Goal: Task Accomplishment & Management: Manage account settings

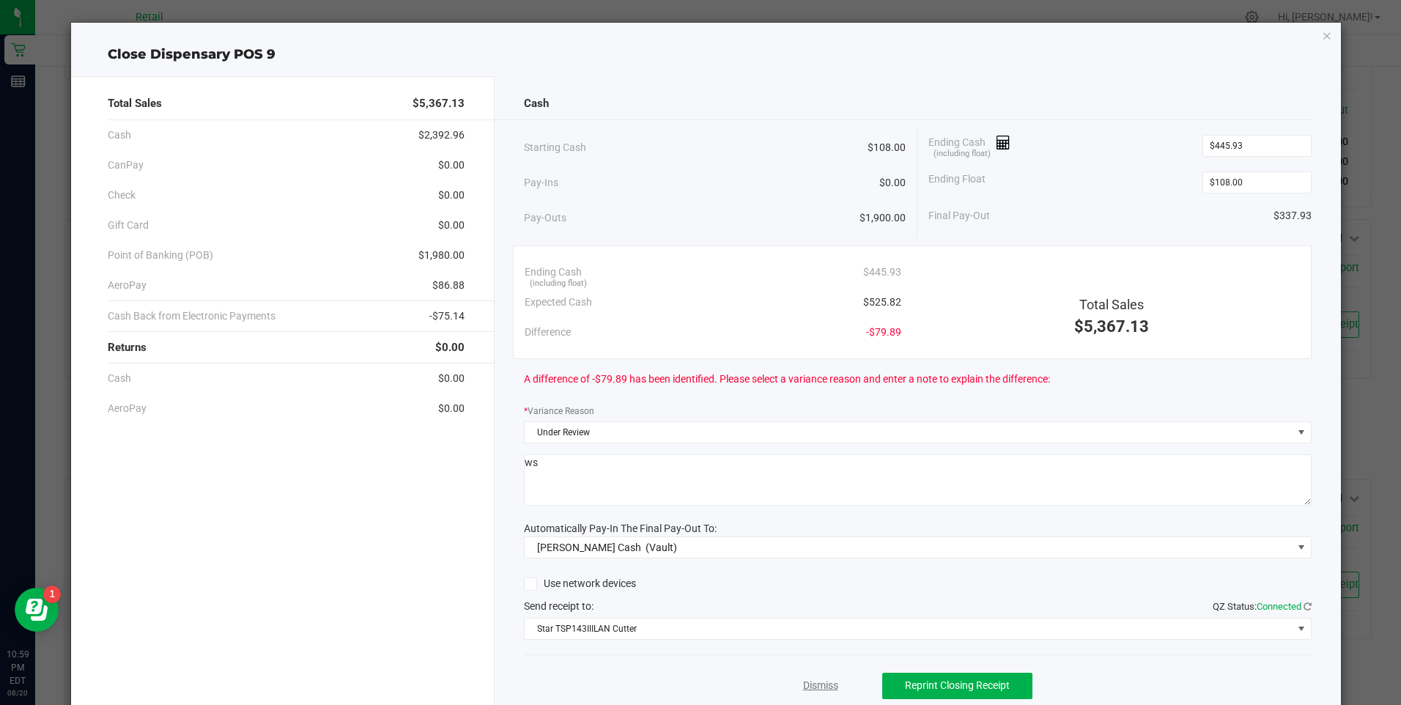
click at [809, 682] on link "Dismiss" at bounding box center [820, 685] width 35 height 15
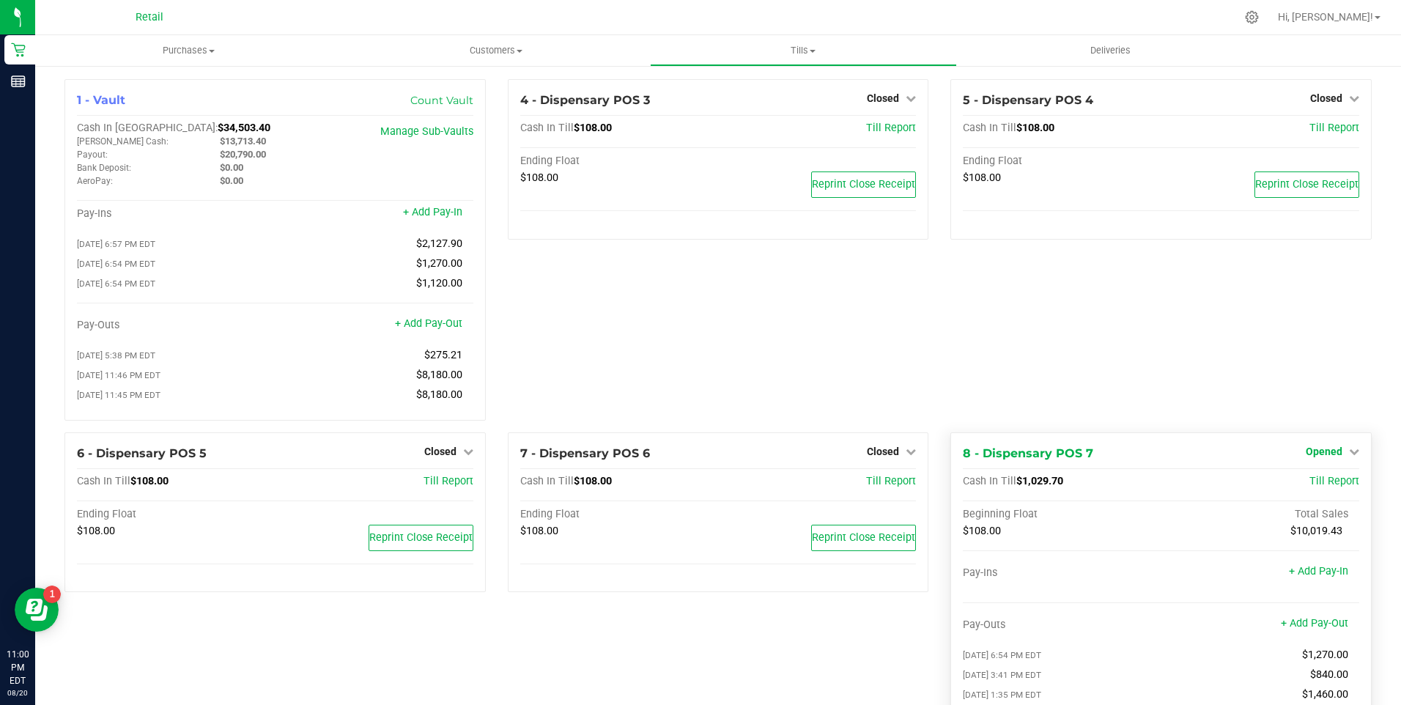
click at [1349, 457] on icon at bounding box center [1354, 451] width 10 height 10
click at [1306, 487] on link "Close Till" at bounding box center [1326, 482] width 40 height 12
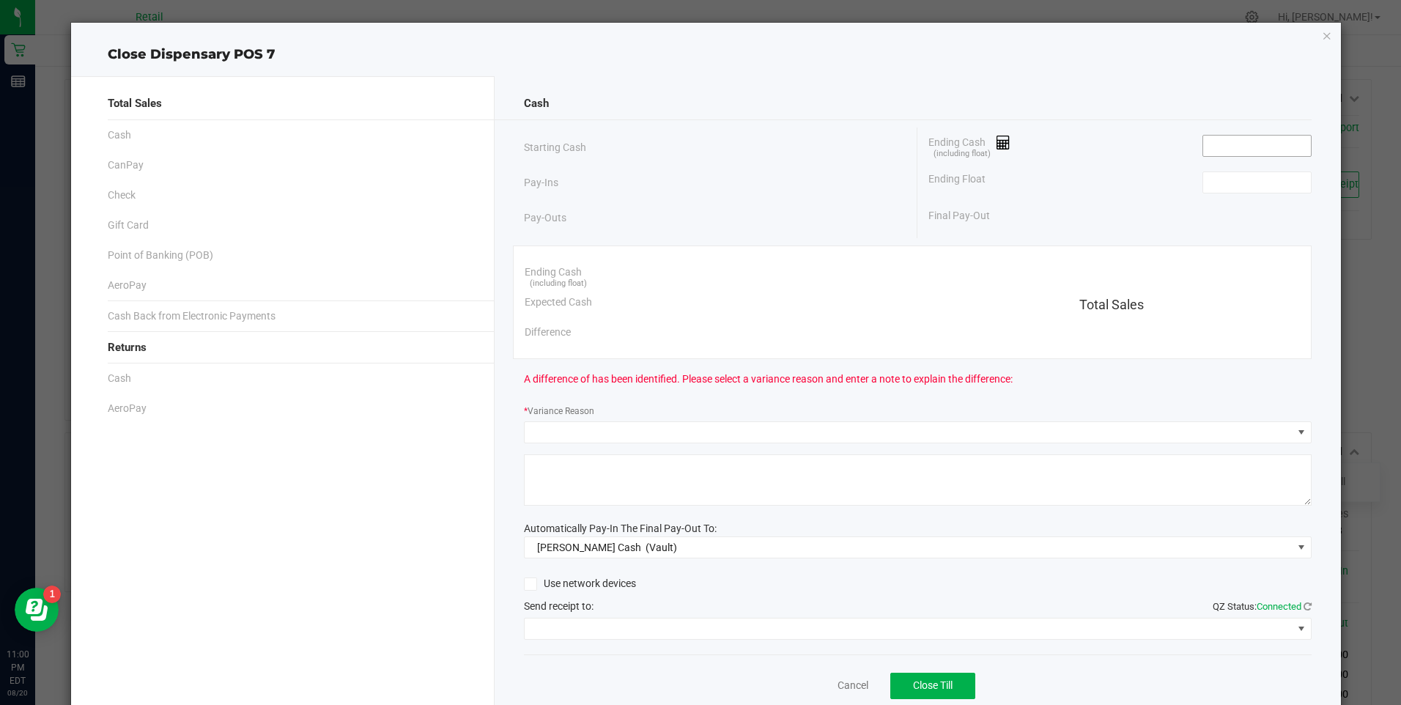
click at [1211, 147] on input at bounding box center [1257, 146] width 108 height 21
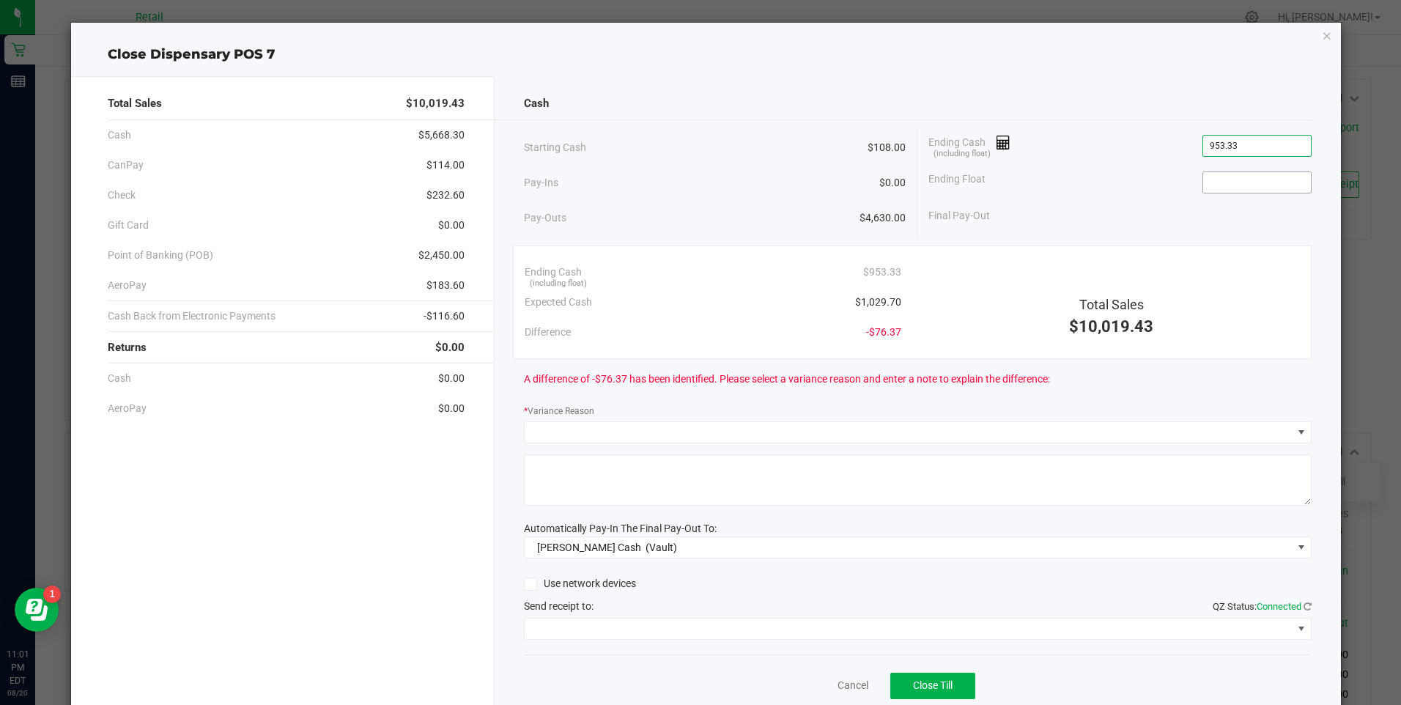
type input "$953.33"
click at [1217, 187] on input at bounding box center [1257, 182] width 108 height 21
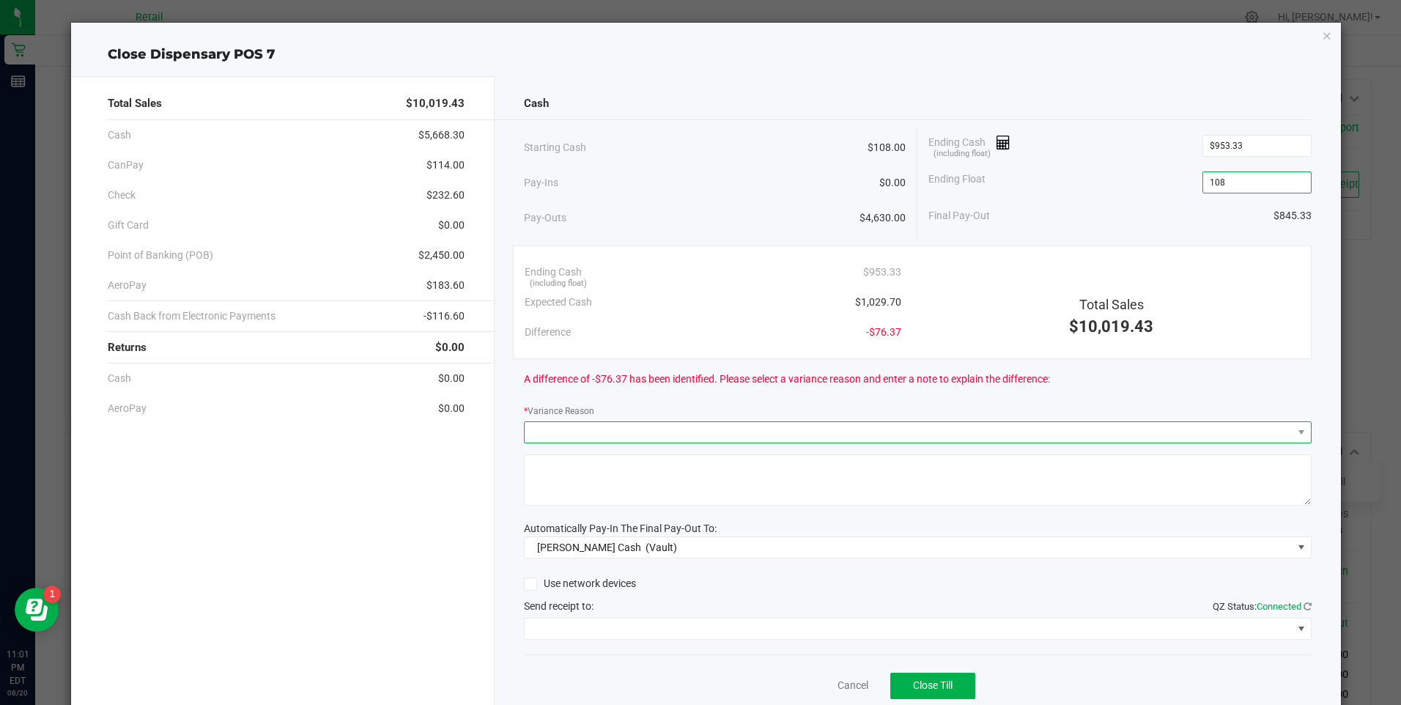
type input "$108.00"
click at [618, 427] on span at bounding box center [909, 432] width 768 height 21
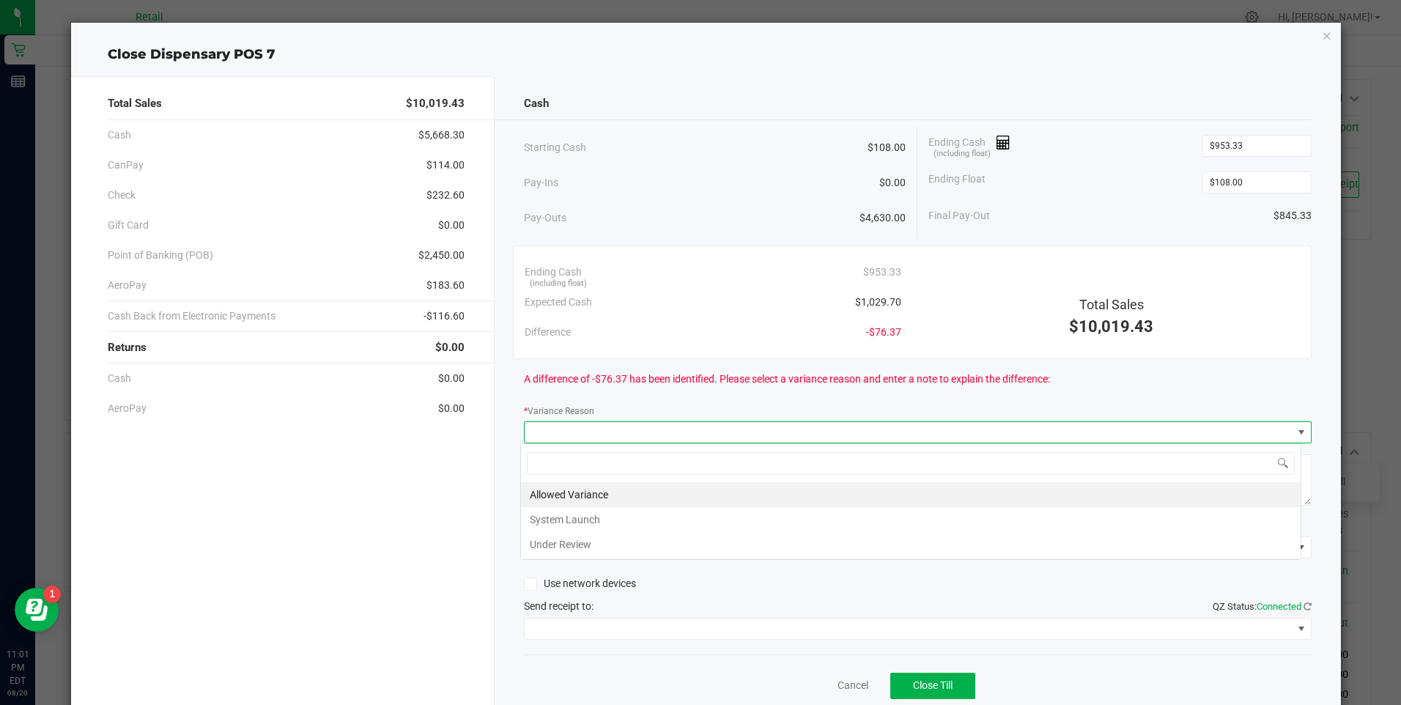
scroll to position [22, 781]
click at [561, 537] on li "Under Review" at bounding box center [911, 544] width 780 height 25
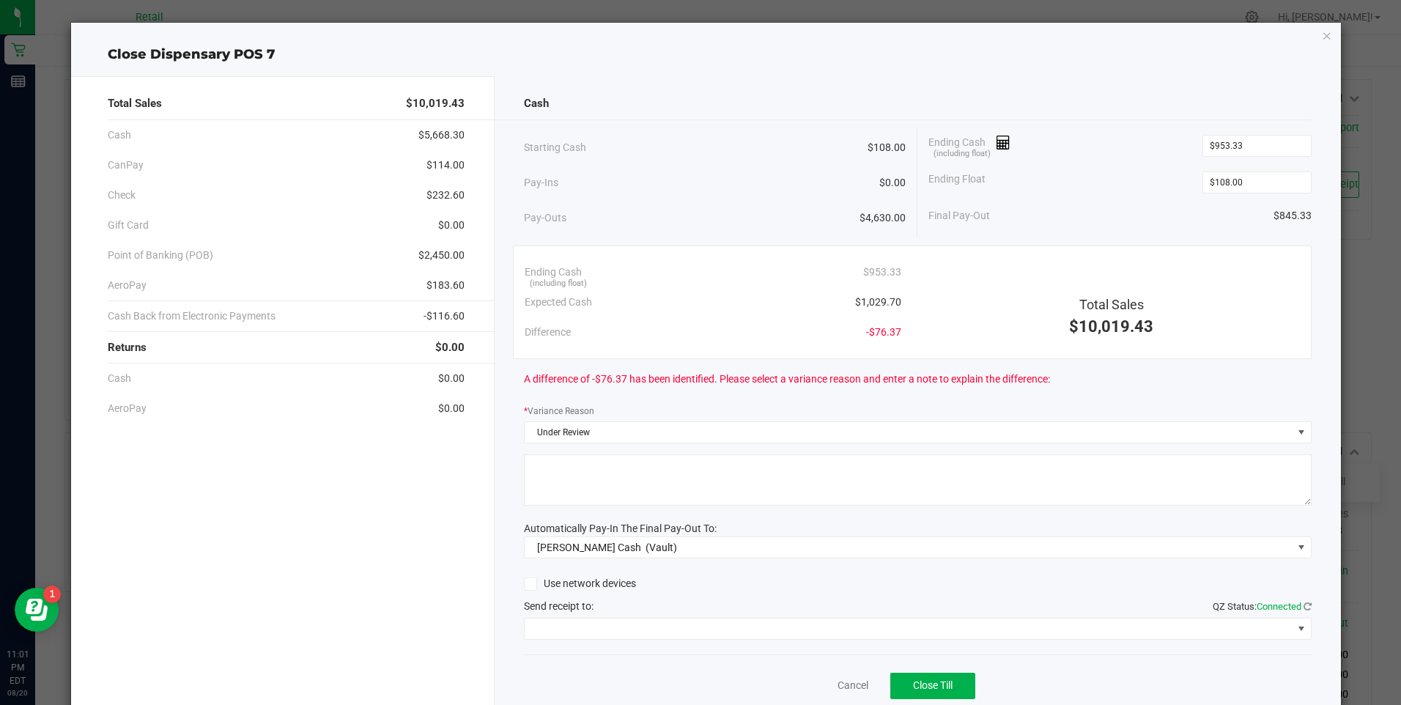
click at [579, 482] on textarea at bounding box center [918, 479] width 788 height 51
type textarea "ws"
click at [580, 624] on span at bounding box center [909, 629] width 768 height 21
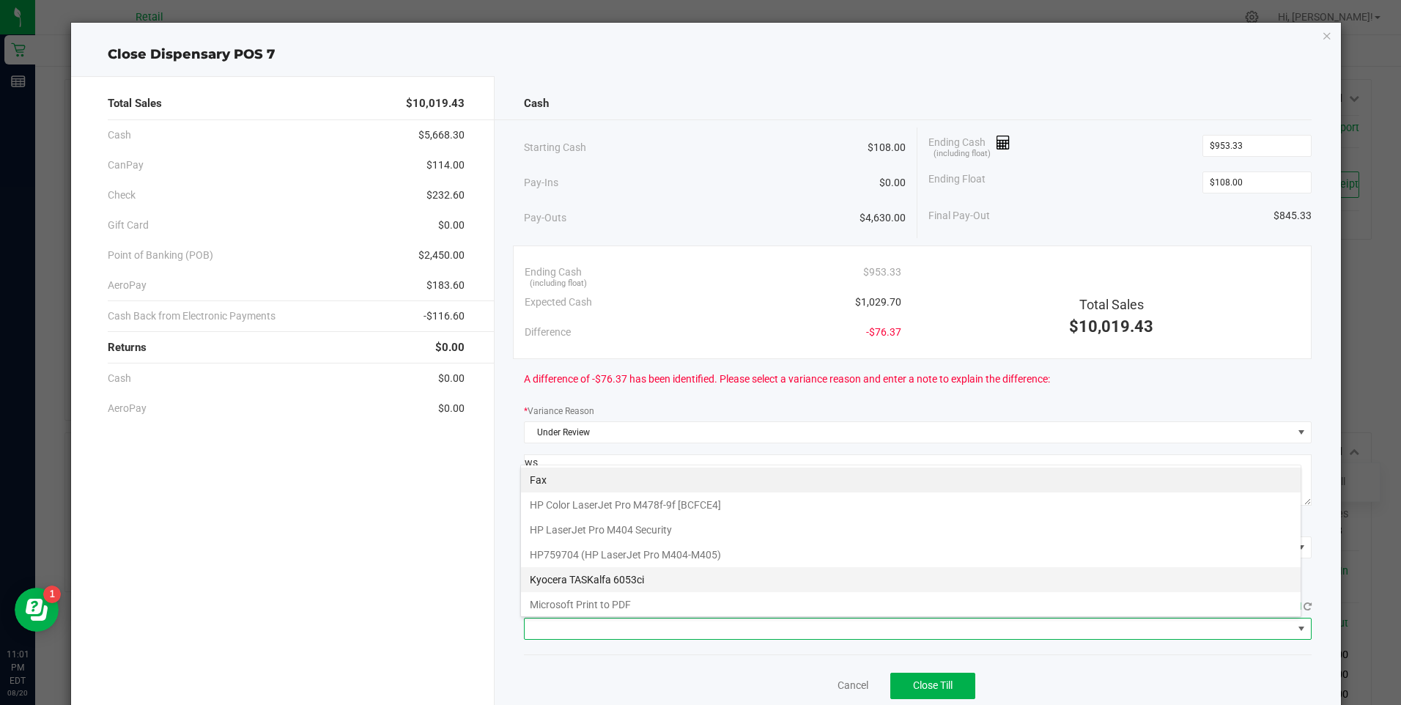
scroll to position [128, 0]
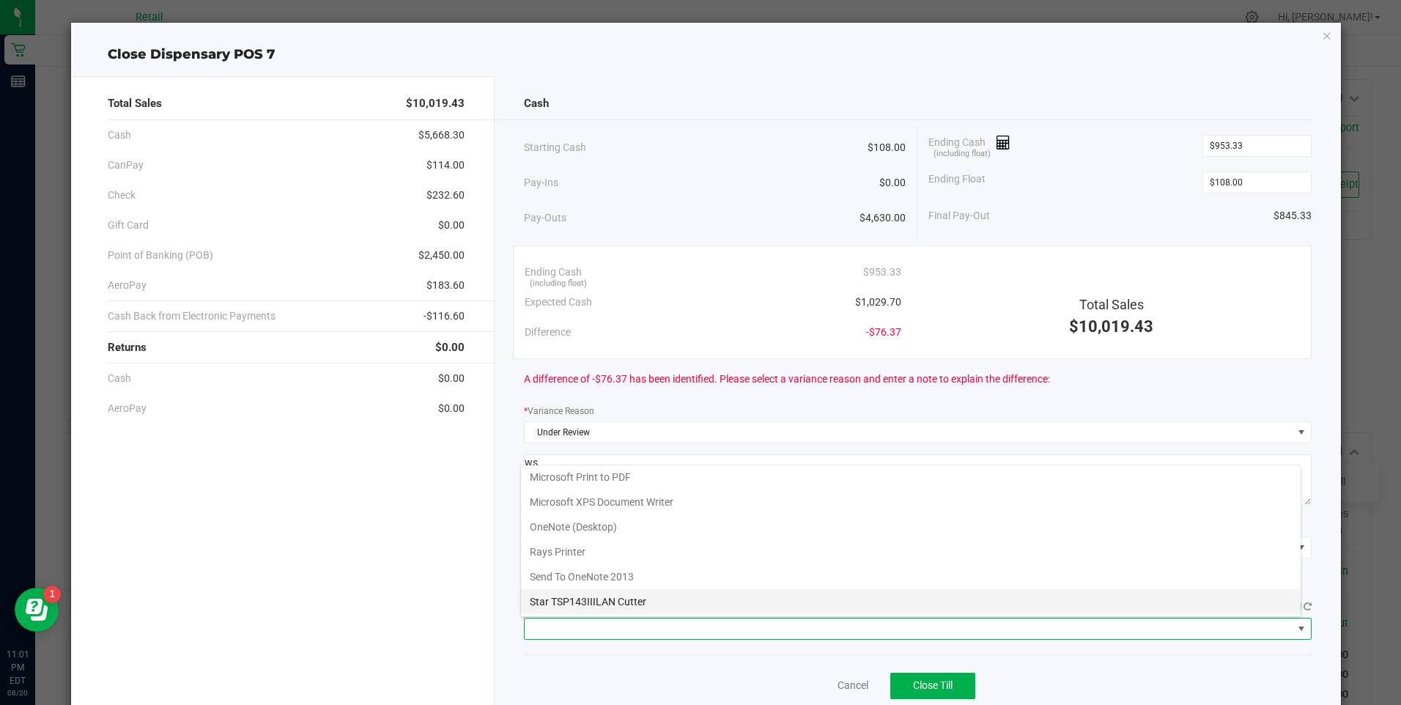
click at [635, 593] on Cutter "Star TSP143IIILAN Cutter" at bounding box center [911, 601] width 780 height 25
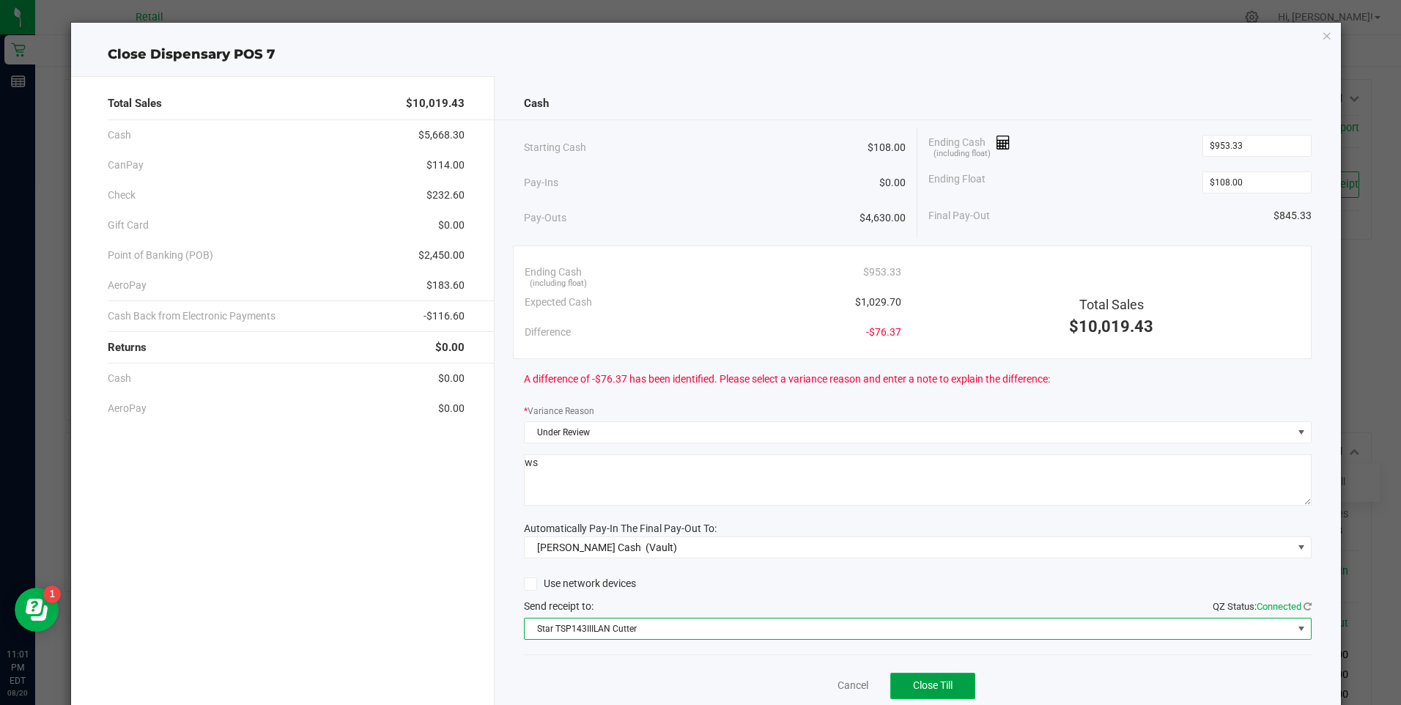
click at [931, 686] on span "Close Till" at bounding box center [933, 685] width 40 height 12
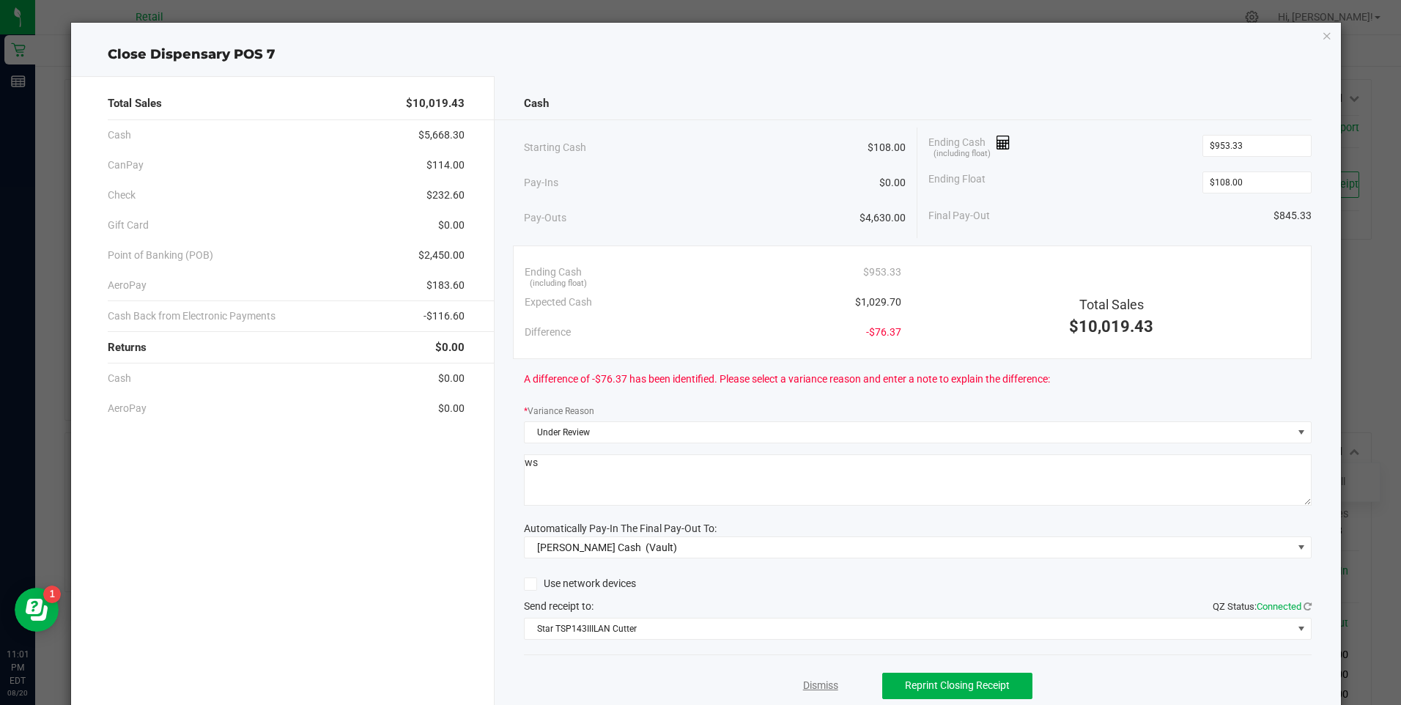
click at [816, 686] on link "Dismiss" at bounding box center [820, 685] width 35 height 15
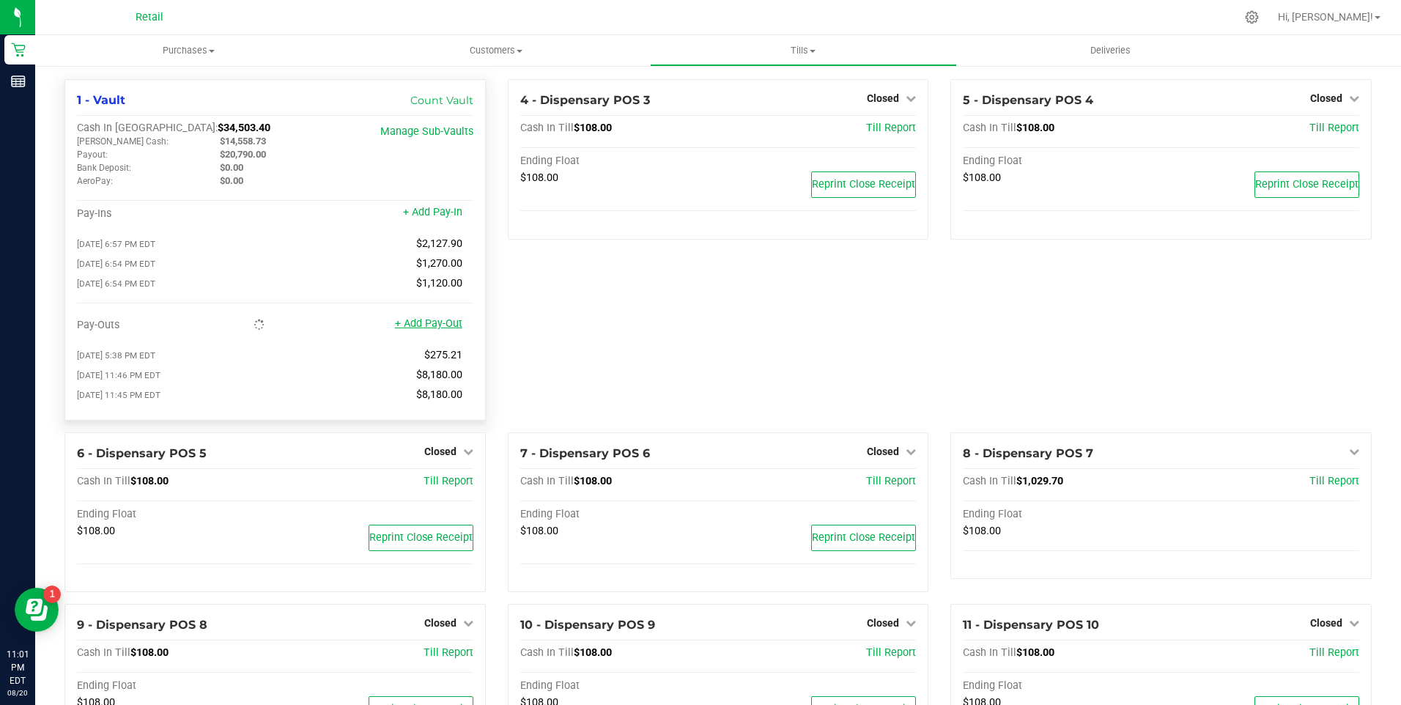
click at [417, 328] on link "+ Add Pay-Out" at bounding box center [428, 323] width 67 height 12
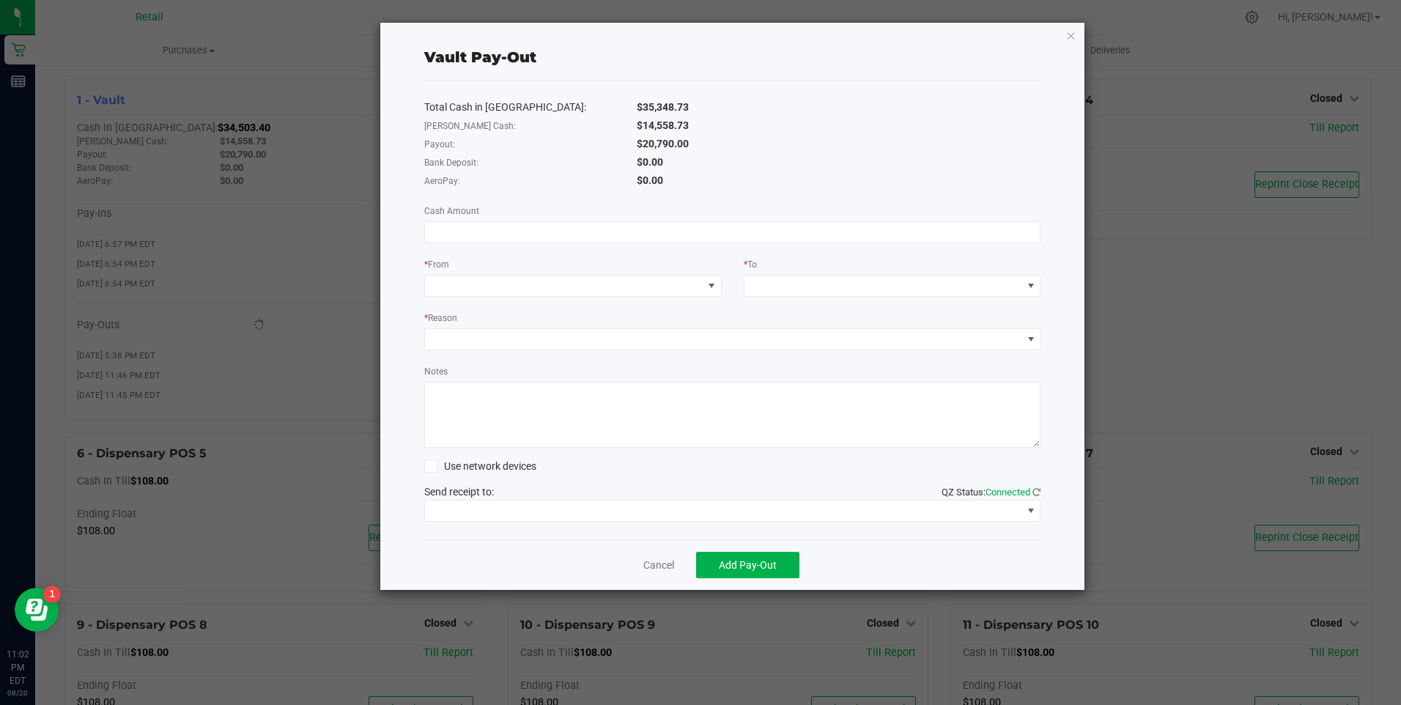
click at [538, 221] on div "Total Cash in Vault: $35,348.73 [PERSON_NAME] Cash: $14,558.73 Payout: $20,790.…" at bounding box center [732, 310] width 617 height 459
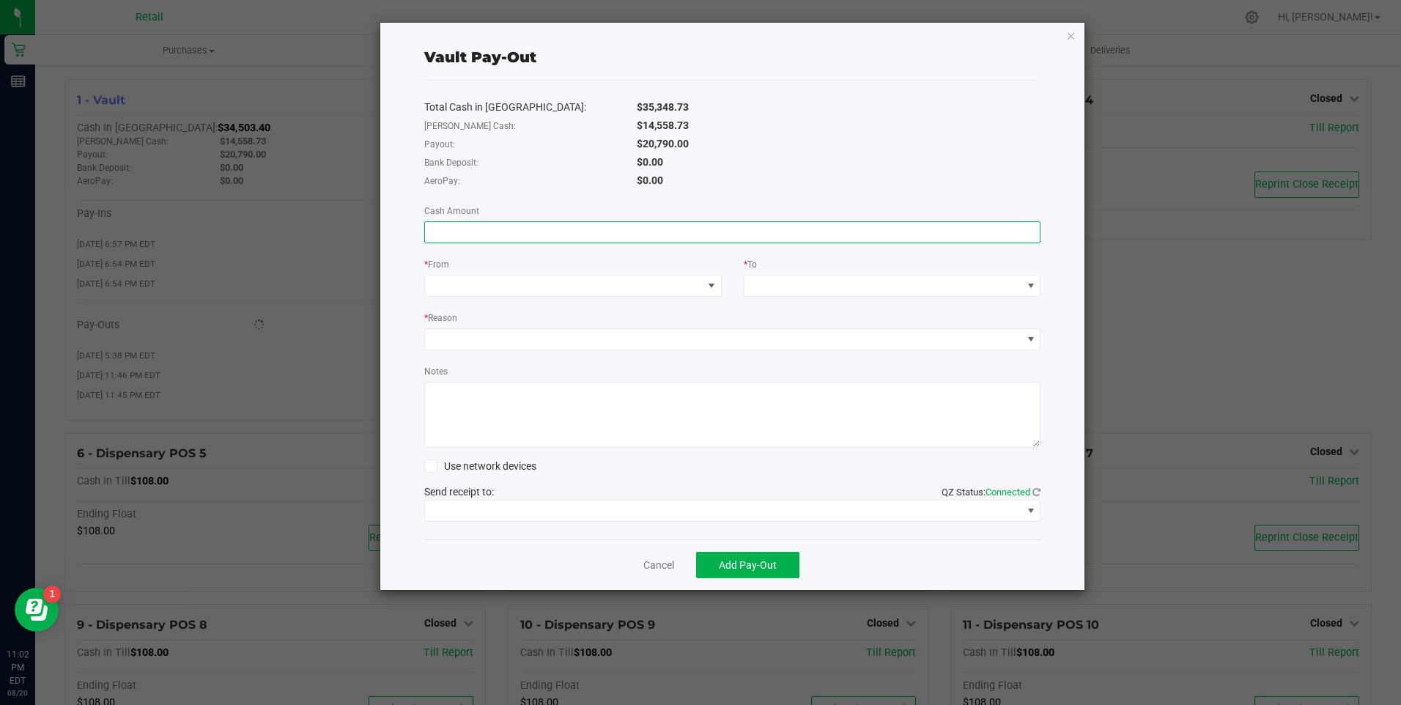
click at [540, 228] on input at bounding box center [733, 232] width 616 height 21
type input "$20,790.00"
click at [477, 285] on span at bounding box center [564, 286] width 278 height 21
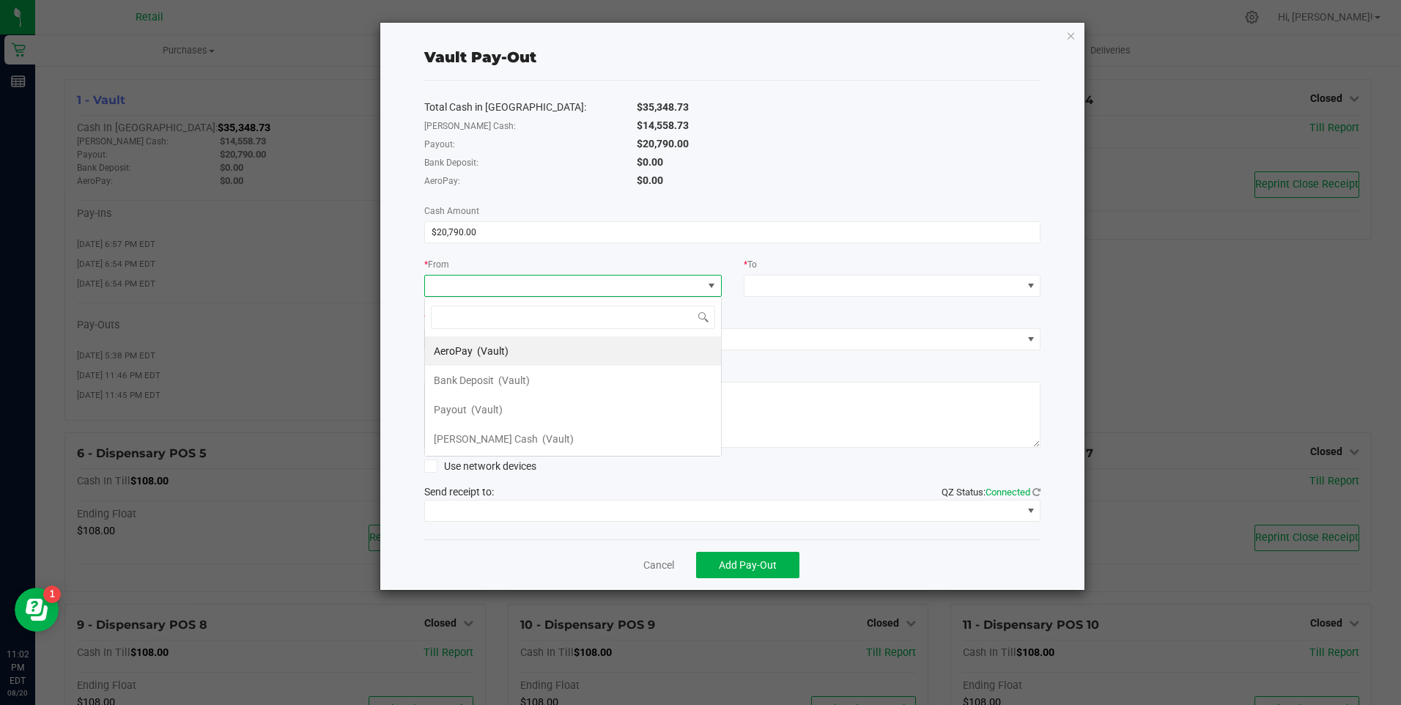
scroll to position [22, 298]
drag, startPoint x: 491, startPoint y: 415, endPoint x: 887, endPoint y: 359, distance: 400.4
click at [492, 415] on span "(Vault)" at bounding box center [487, 410] width 32 height 12
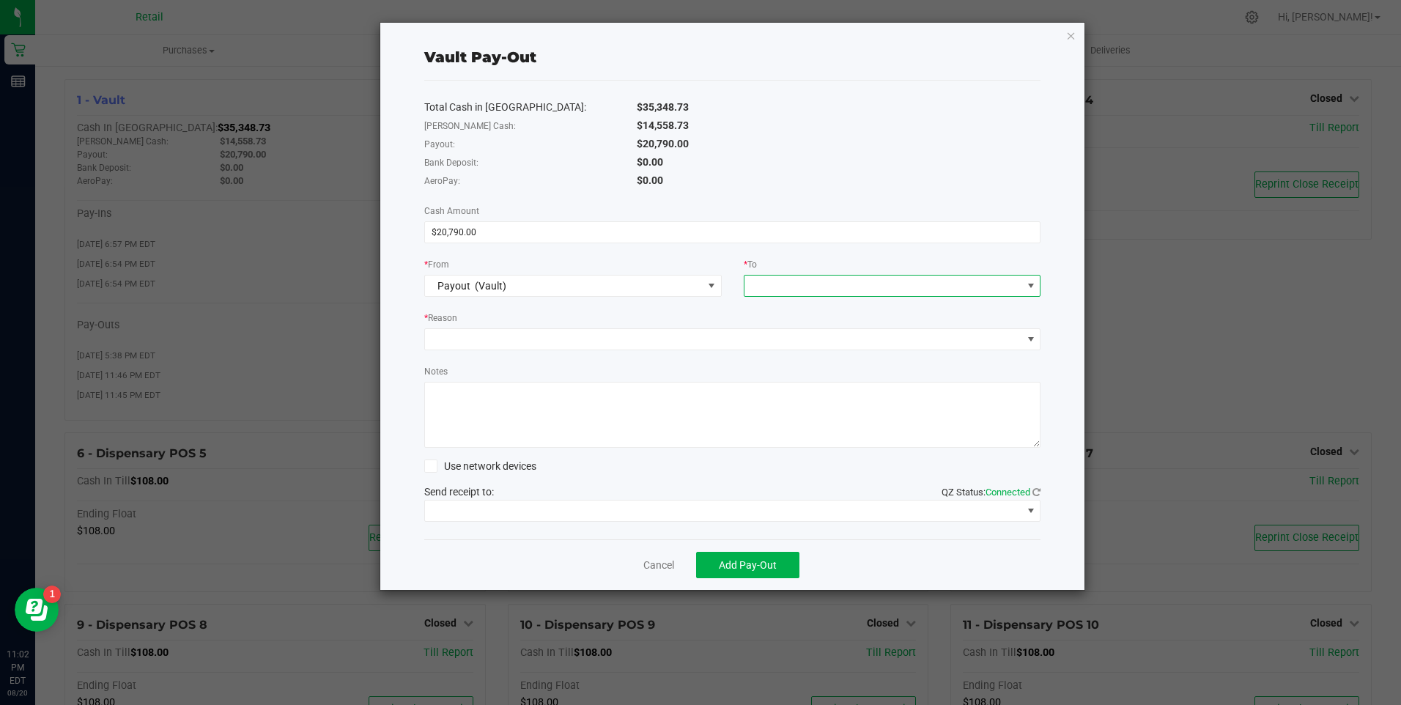
click at [824, 287] on span at bounding box center [884, 286] width 278 height 21
click at [799, 466] on span "[PERSON_NAME] Cash" at bounding box center [805, 468] width 104 height 12
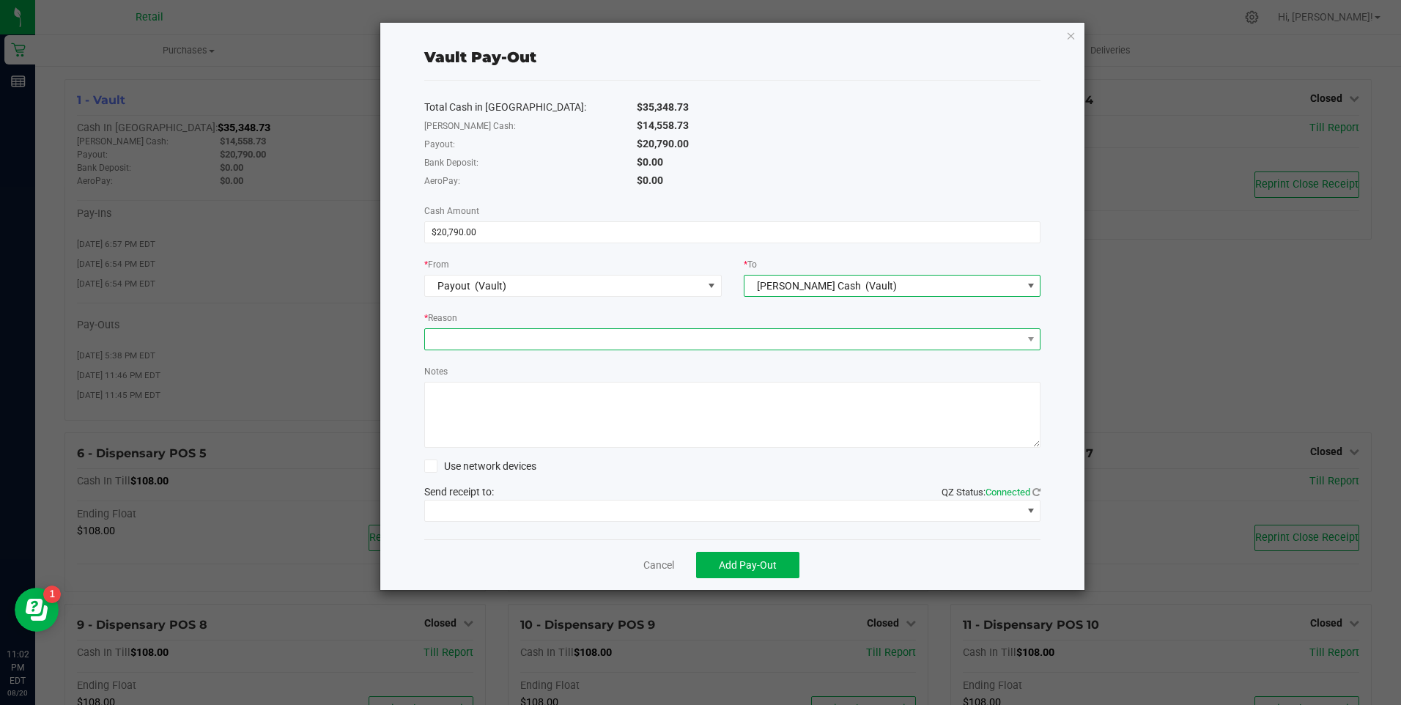
click at [536, 337] on span at bounding box center [723, 339] width 597 height 21
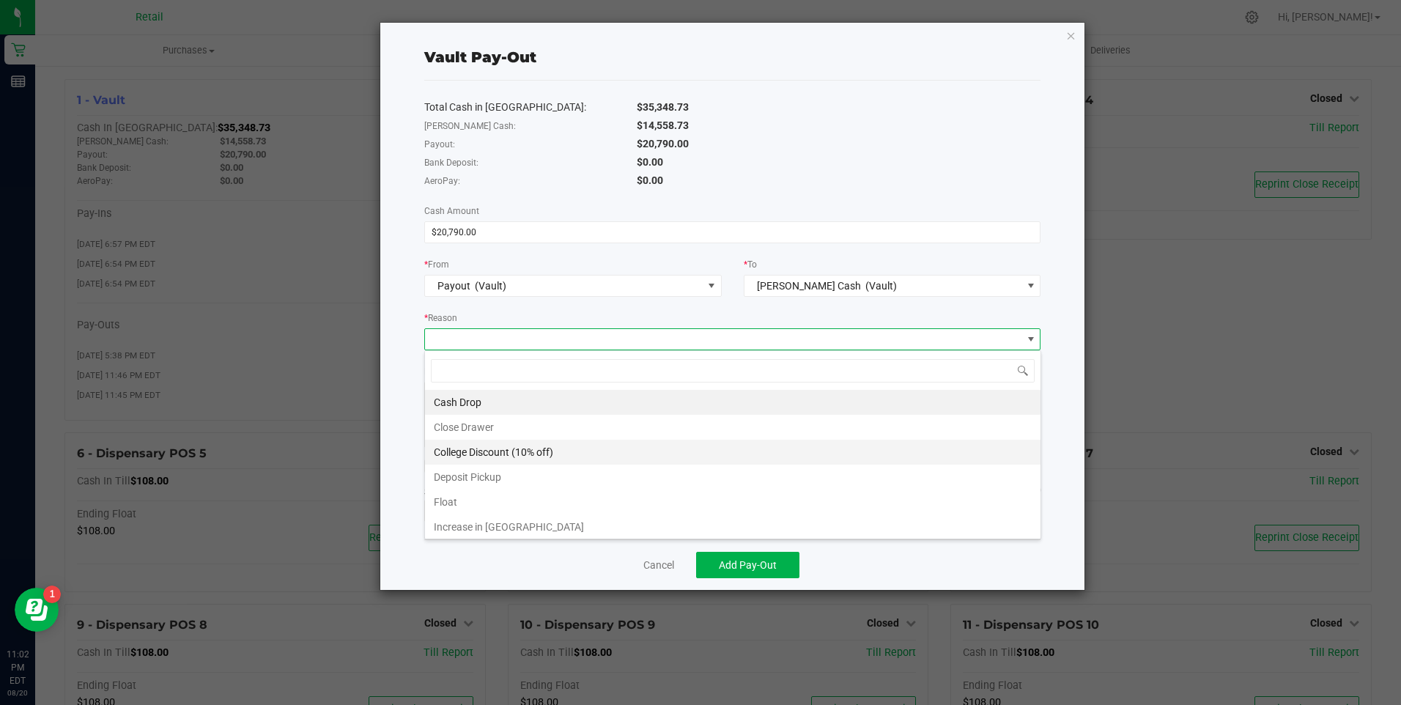
scroll to position [22, 616]
click at [489, 400] on li "Cash Drop" at bounding box center [733, 402] width 616 height 25
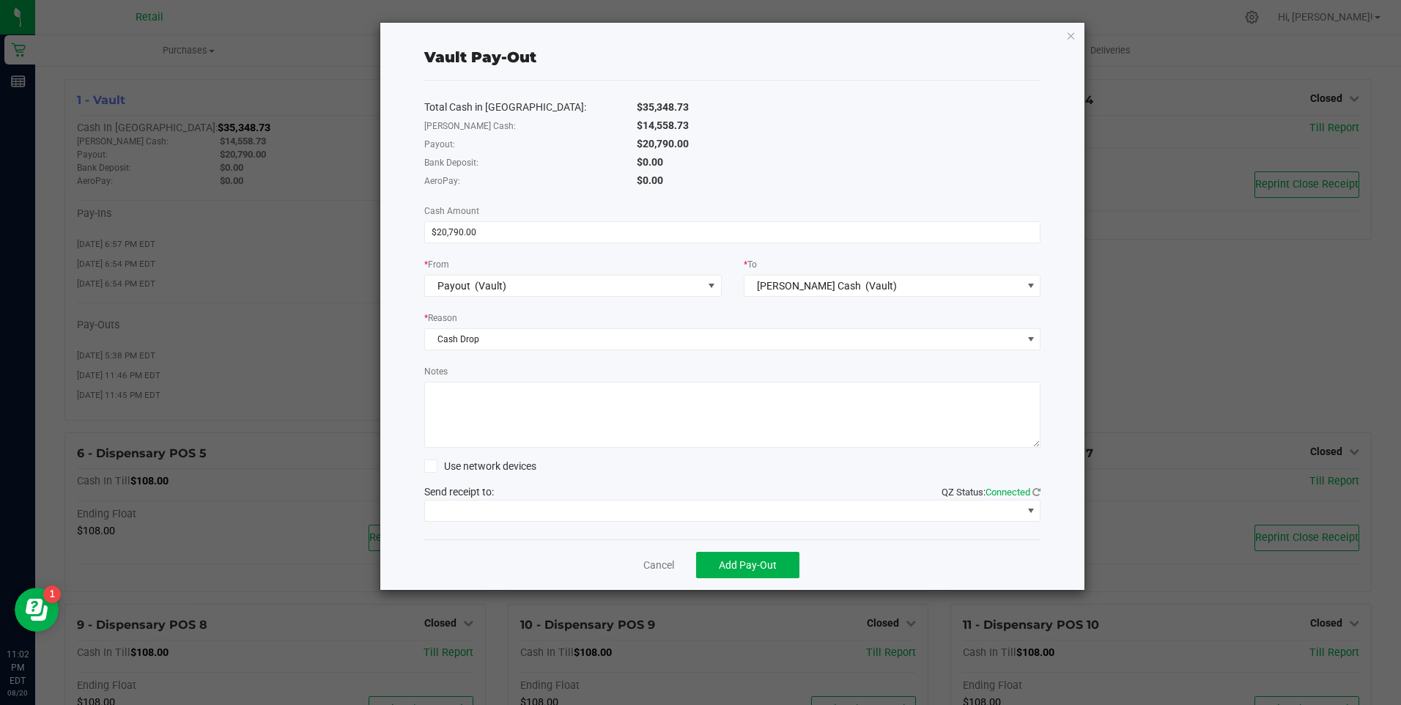
click at [493, 392] on textarea "Notes" at bounding box center [732, 415] width 617 height 66
click at [735, 572] on button "Add Pay-Out" at bounding box center [747, 565] width 103 height 26
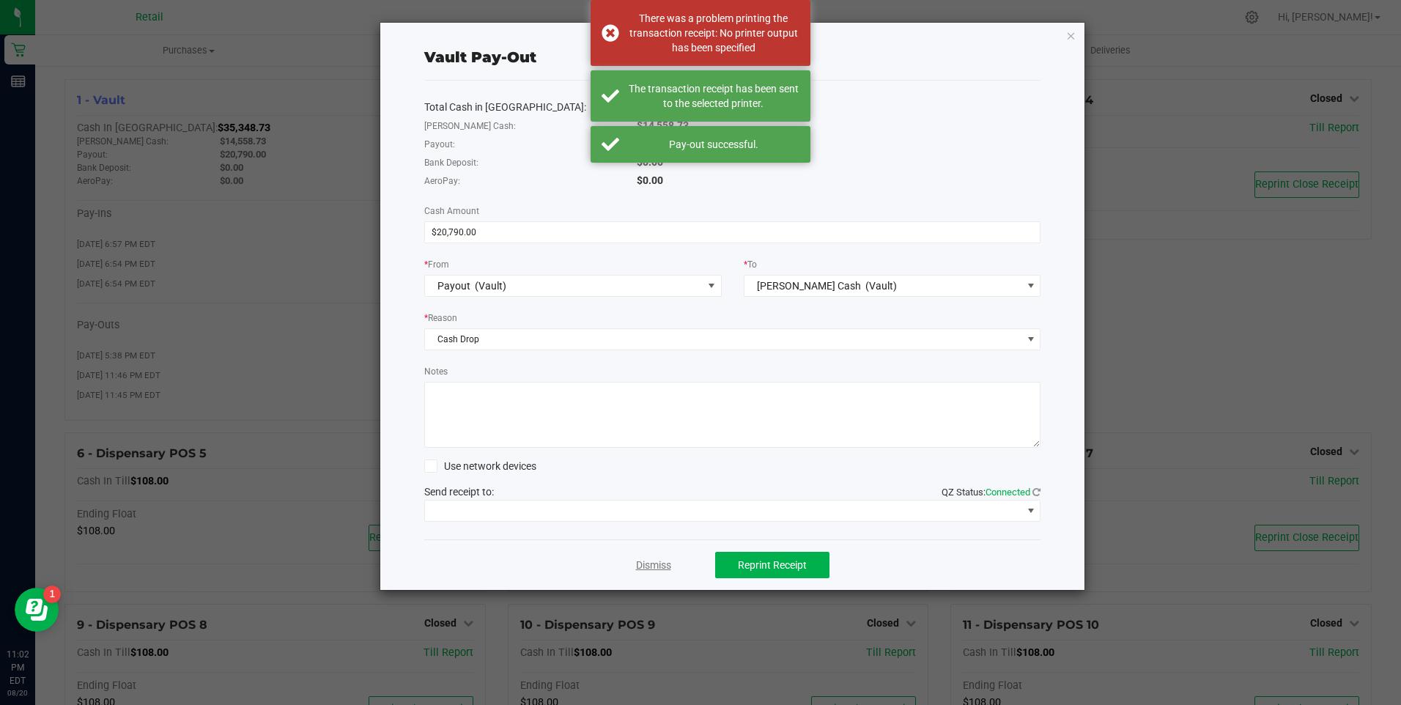
click at [666, 563] on link "Dismiss" at bounding box center [653, 565] width 35 height 15
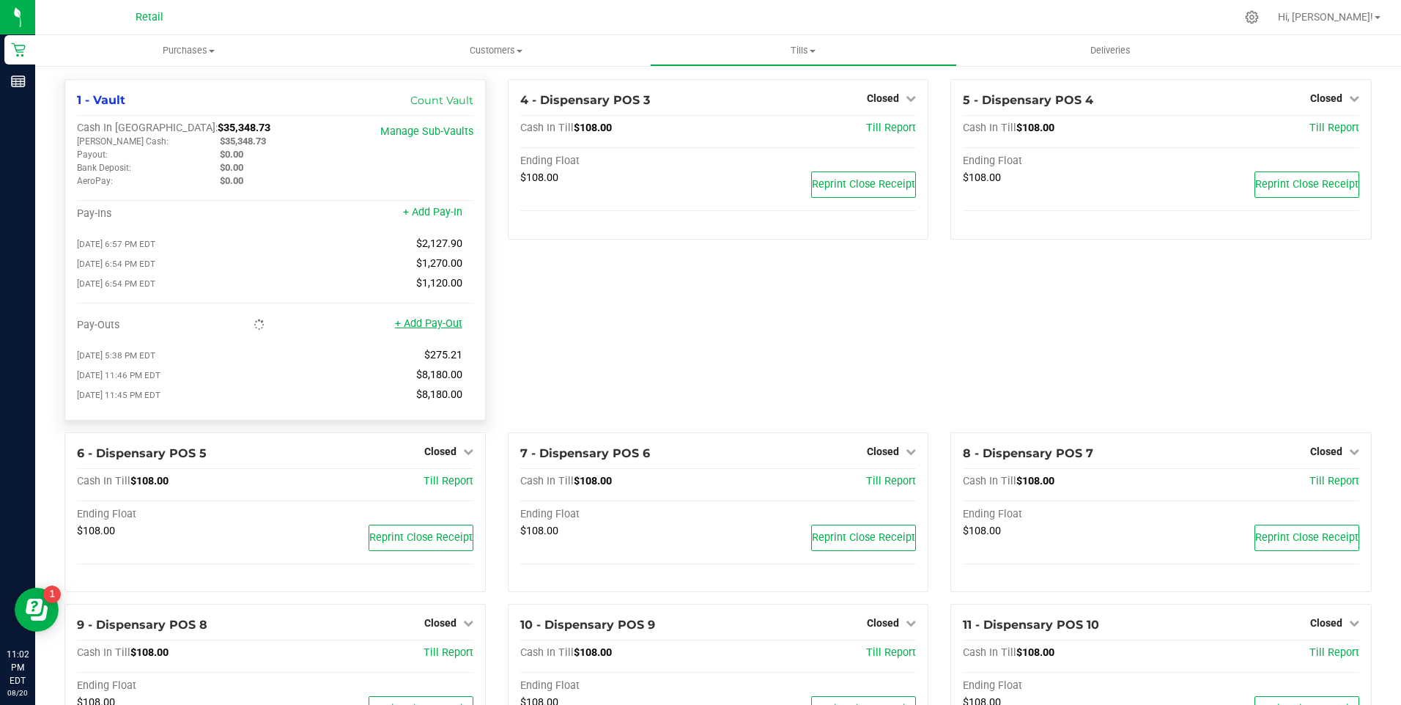
click at [431, 330] on link "+ Add Pay-Out" at bounding box center [428, 323] width 67 height 12
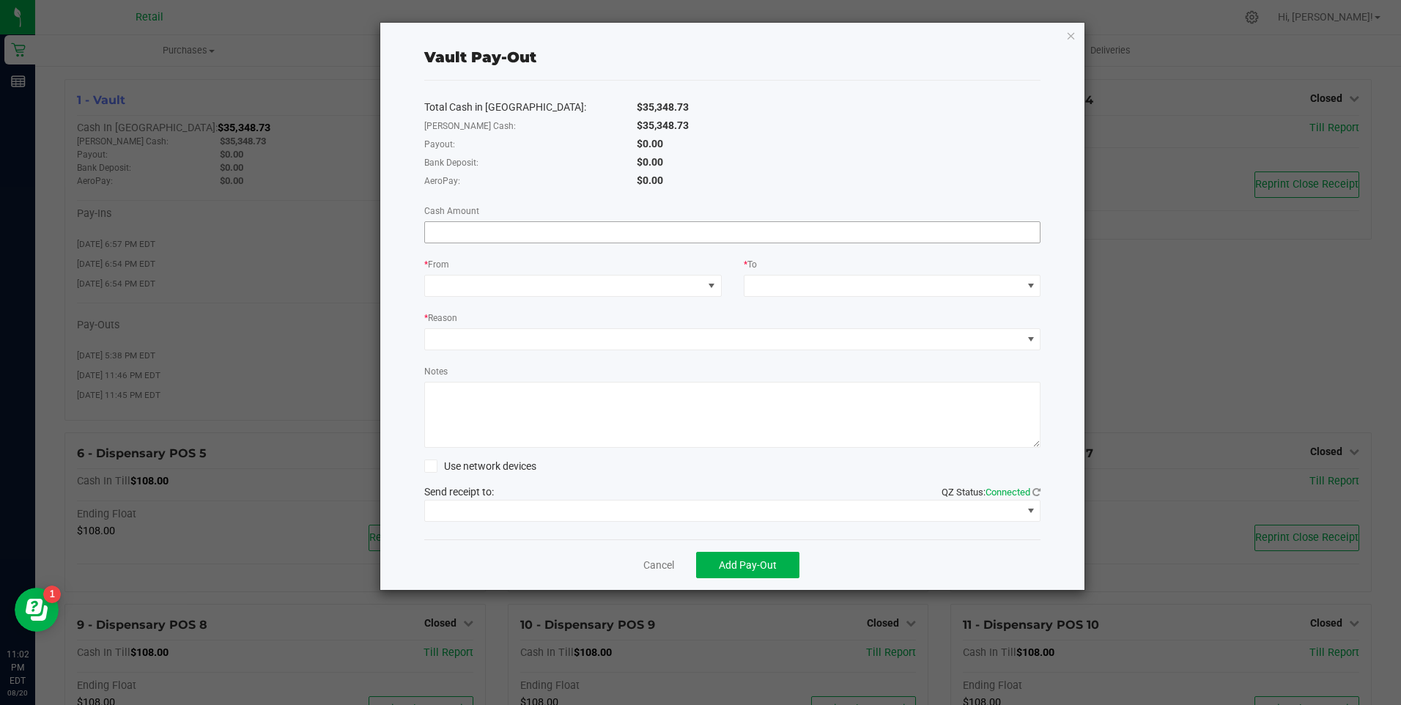
click at [486, 234] on input at bounding box center [733, 232] width 616 height 21
type input "$28,400.00"
click at [490, 284] on span at bounding box center [564, 286] width 278 height 21
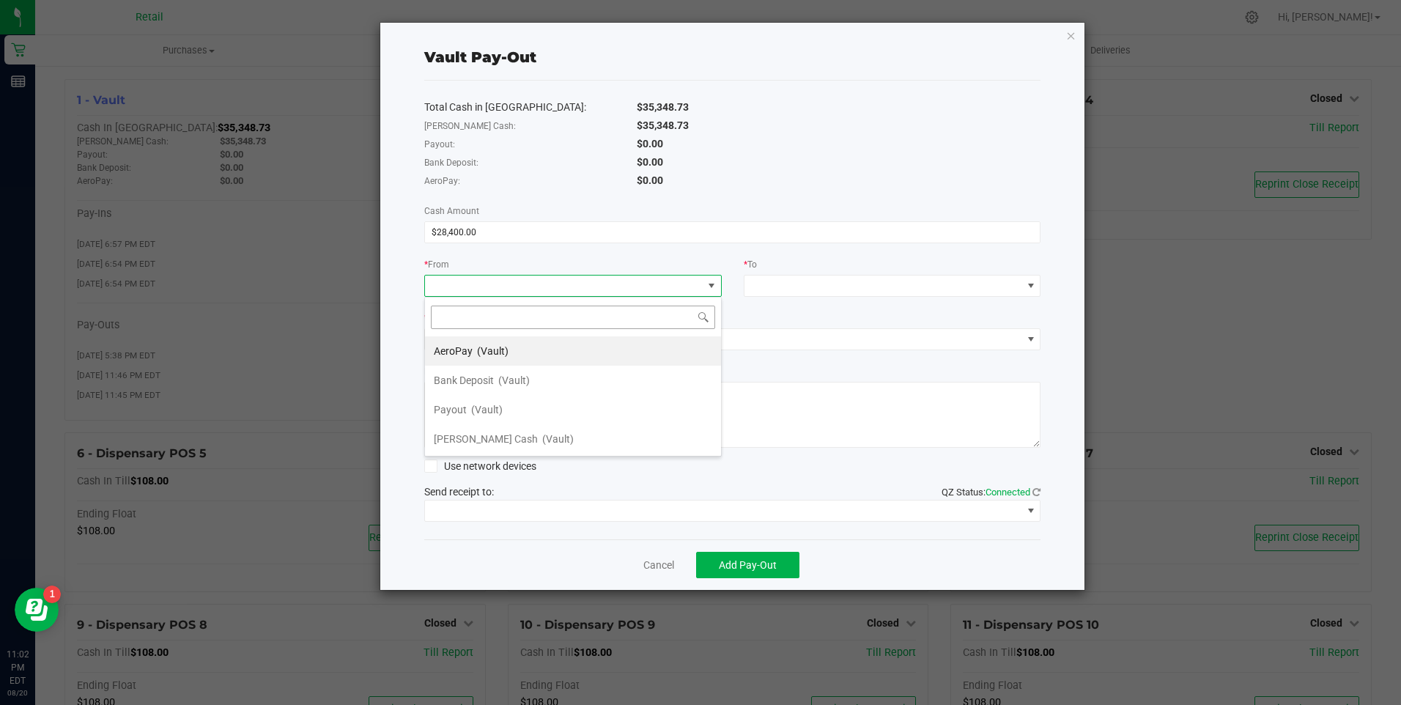
scroll to position [22, 298]
click at [466, 434] on span "[PERSON_NAME] Cash" at bounding box center [486, 439] width 104 height 12
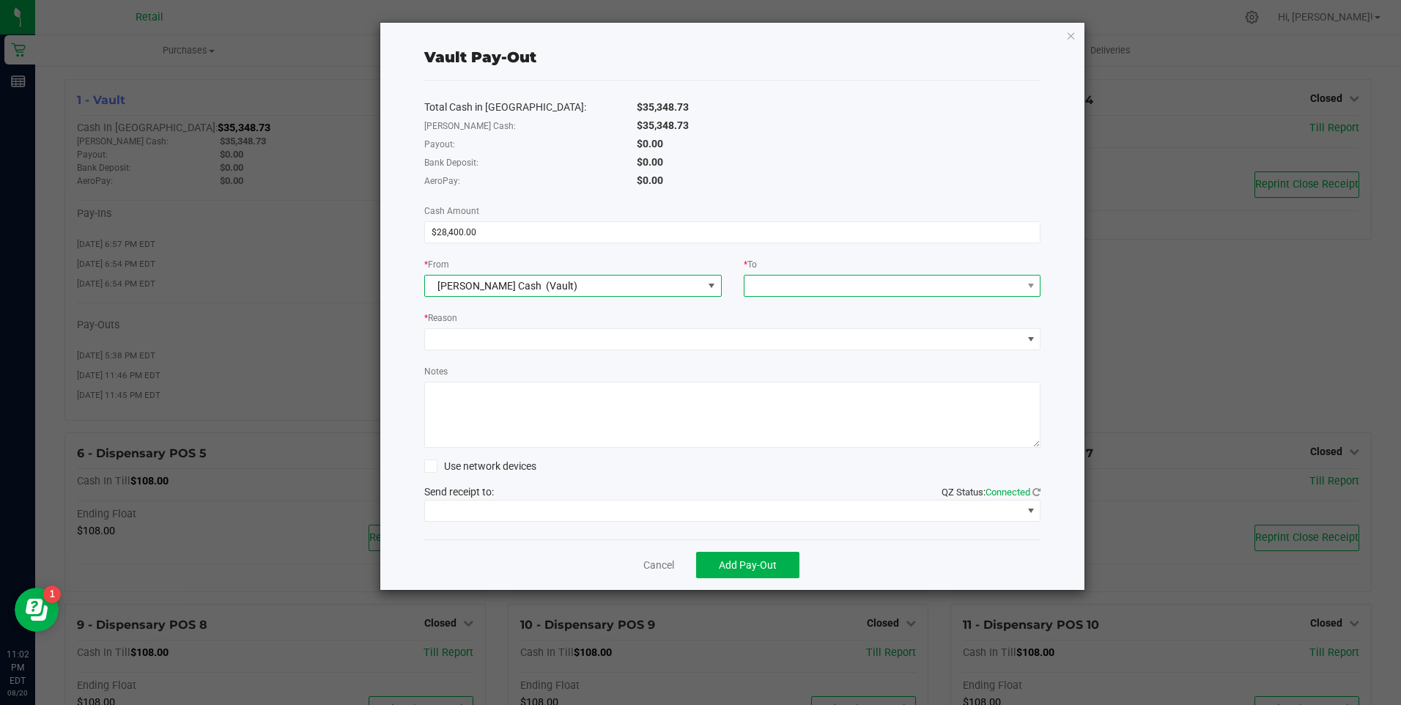
click at [770, 291] on span at bounding box center [884, 286] width 278 height 21
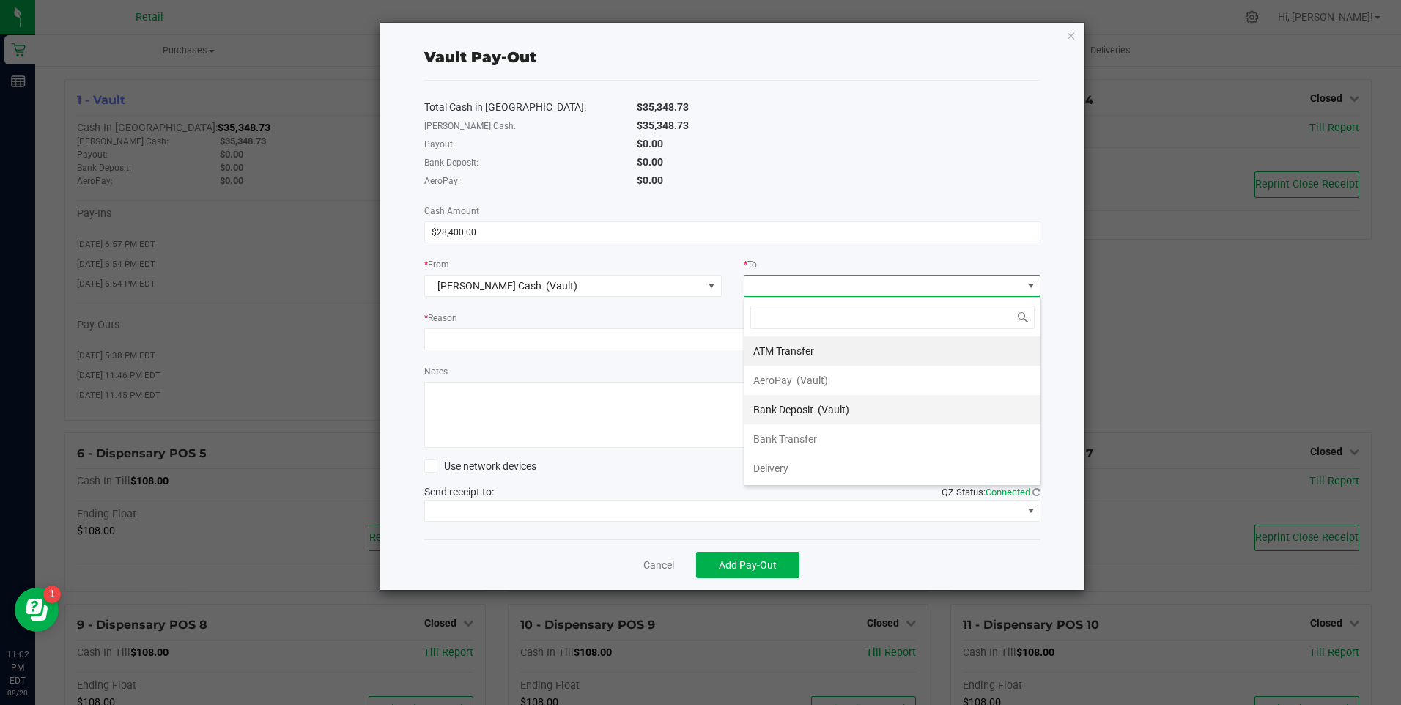
click at [813, 408] on span "Bank Deposit" at bounding box center [783, 410] width 60 height 12
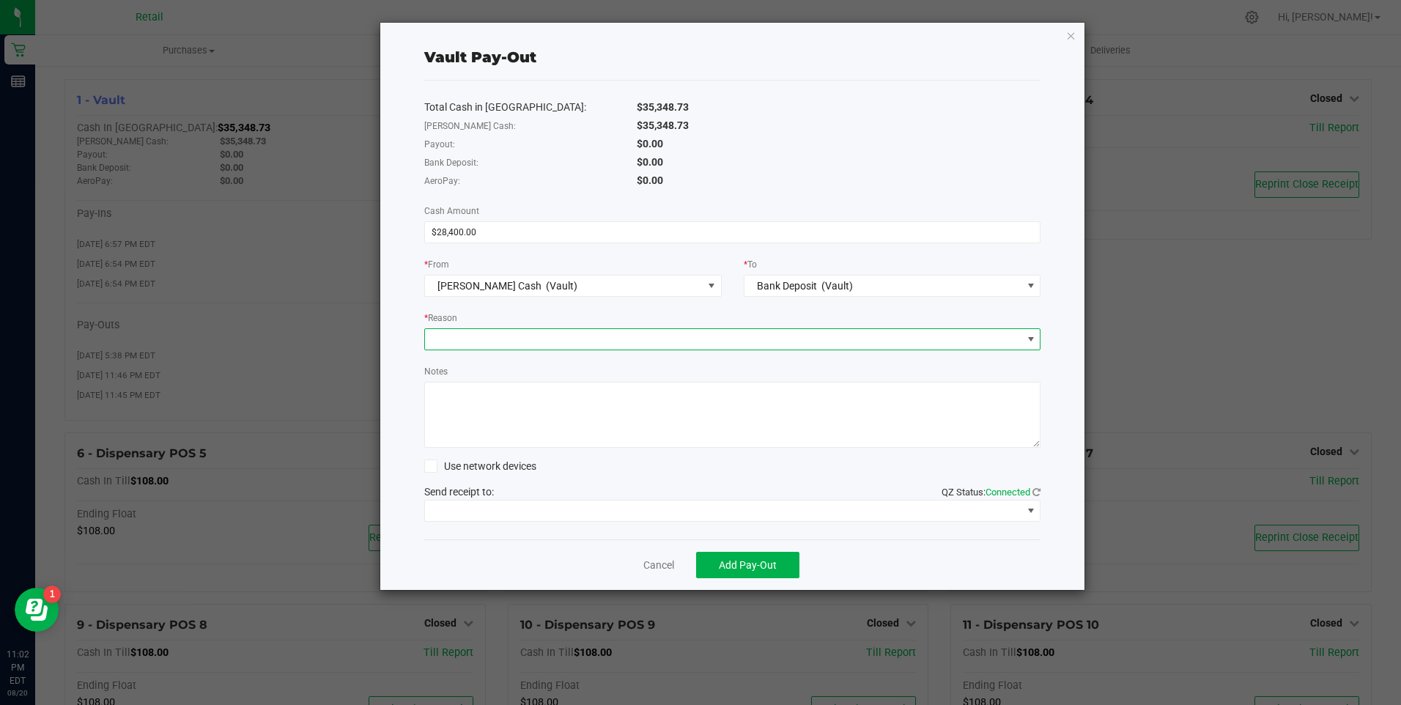
click at [581, 333] on span at bounding box center [723, 339] width 597 height 21
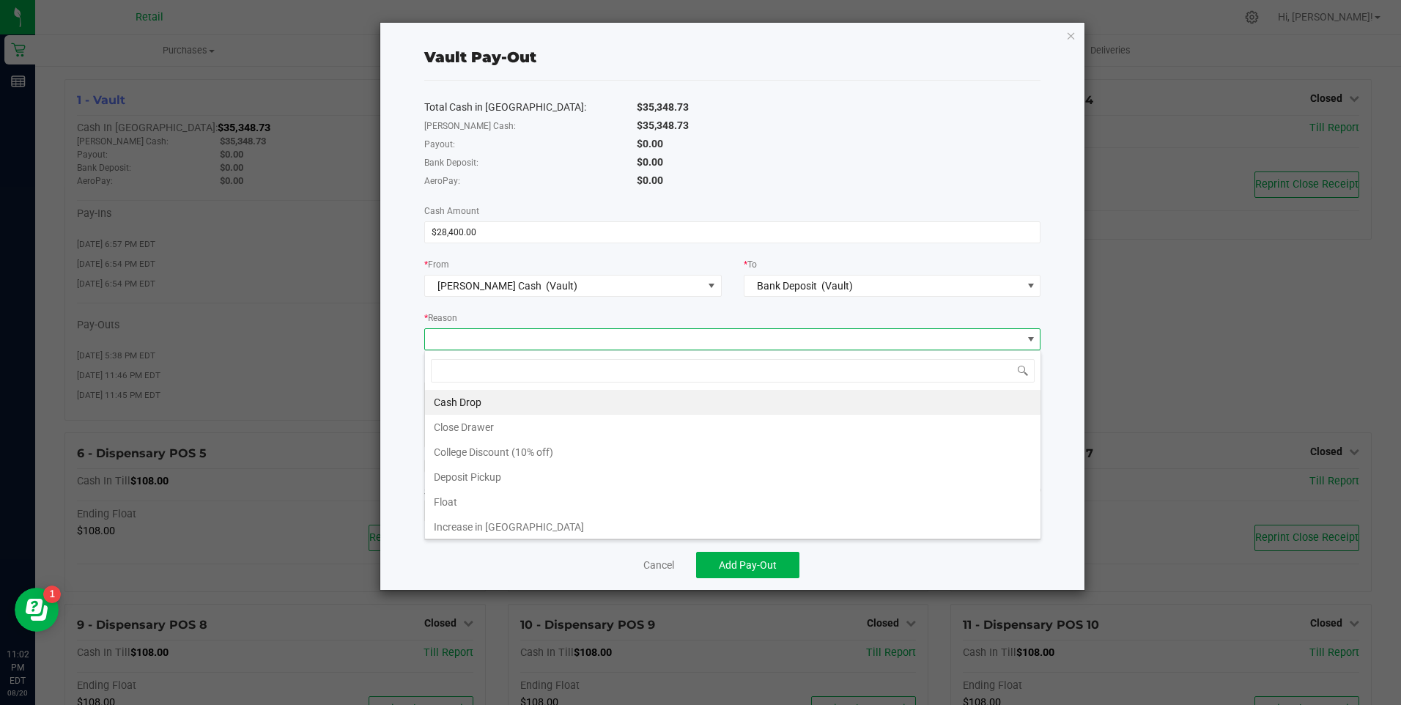
scroll to position [22, 616]
click at [531, 390] on div "Cash Drop Close Drawer College Discount (10% off) Deposit Pickup Float Increase…" at bounding box center [732, 444] width 617 height 189
click at [531, 395] on li "Cash Drop" at bounding box center [733, 402] width 616 height 25
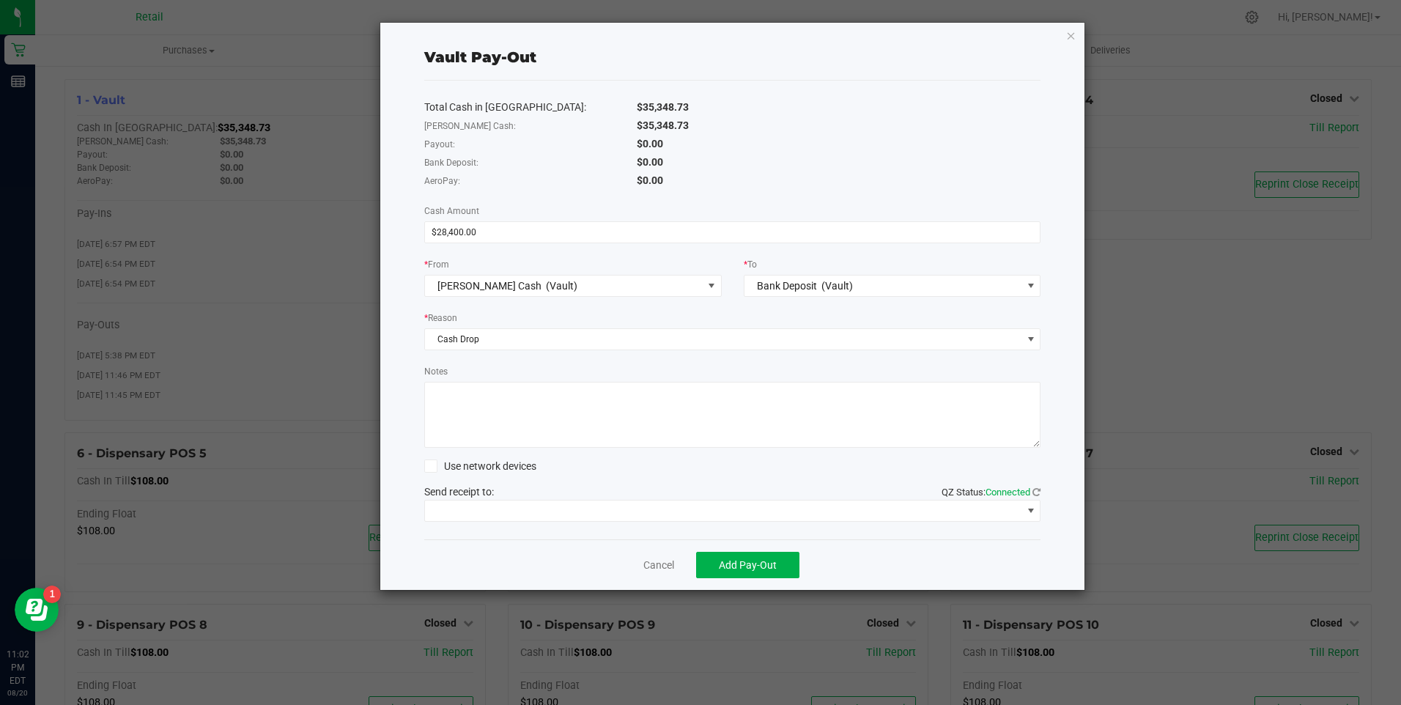
click at [528, 410] on textarea "Notes" at bounding box center [732, 415] width 617 height 66
click at [759, 561] on span "Add Pay-Out" at bounding box center [748, 565] width 58 height 12
click at [663, 566] on link "Dismiss" at bounding box center [653, 565] width 35 height 15
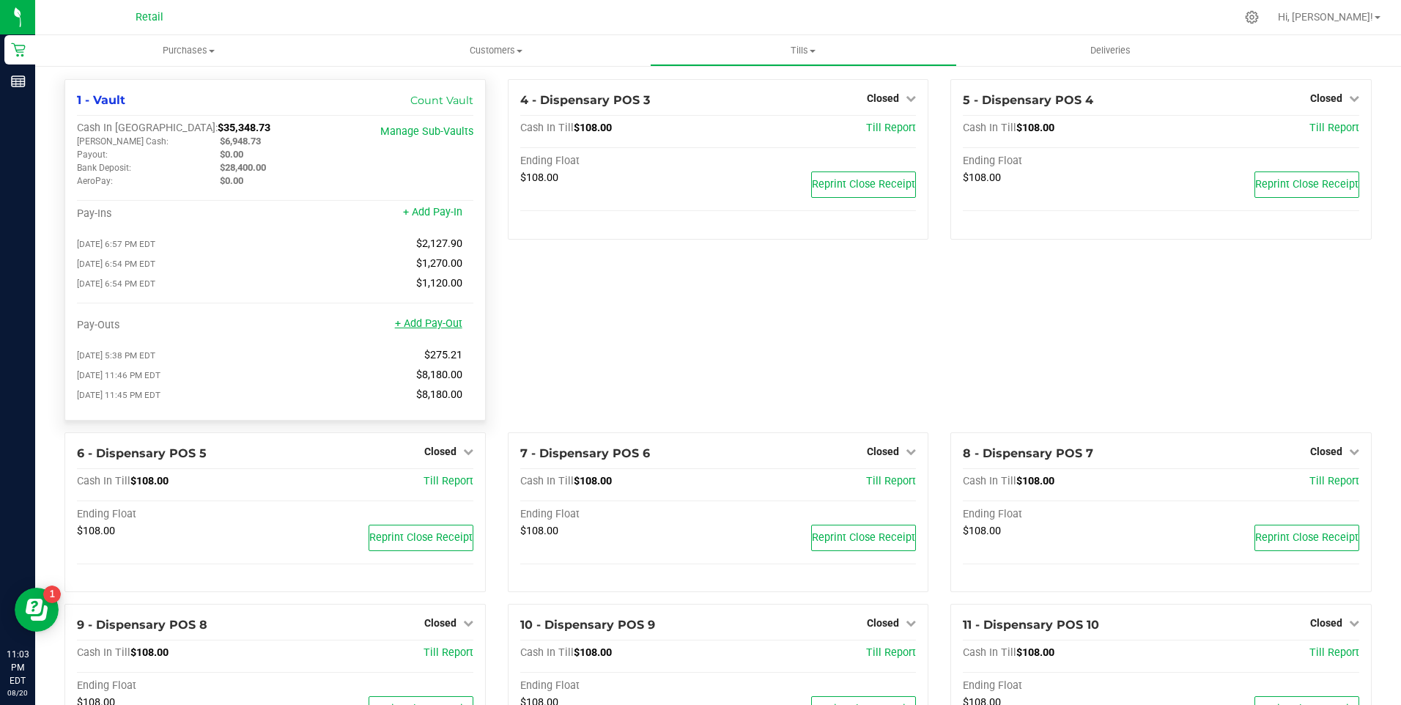
click at [449, 330] on link "+ Add Pay-Out" at bounding box center [428, 323] width 67 height 12
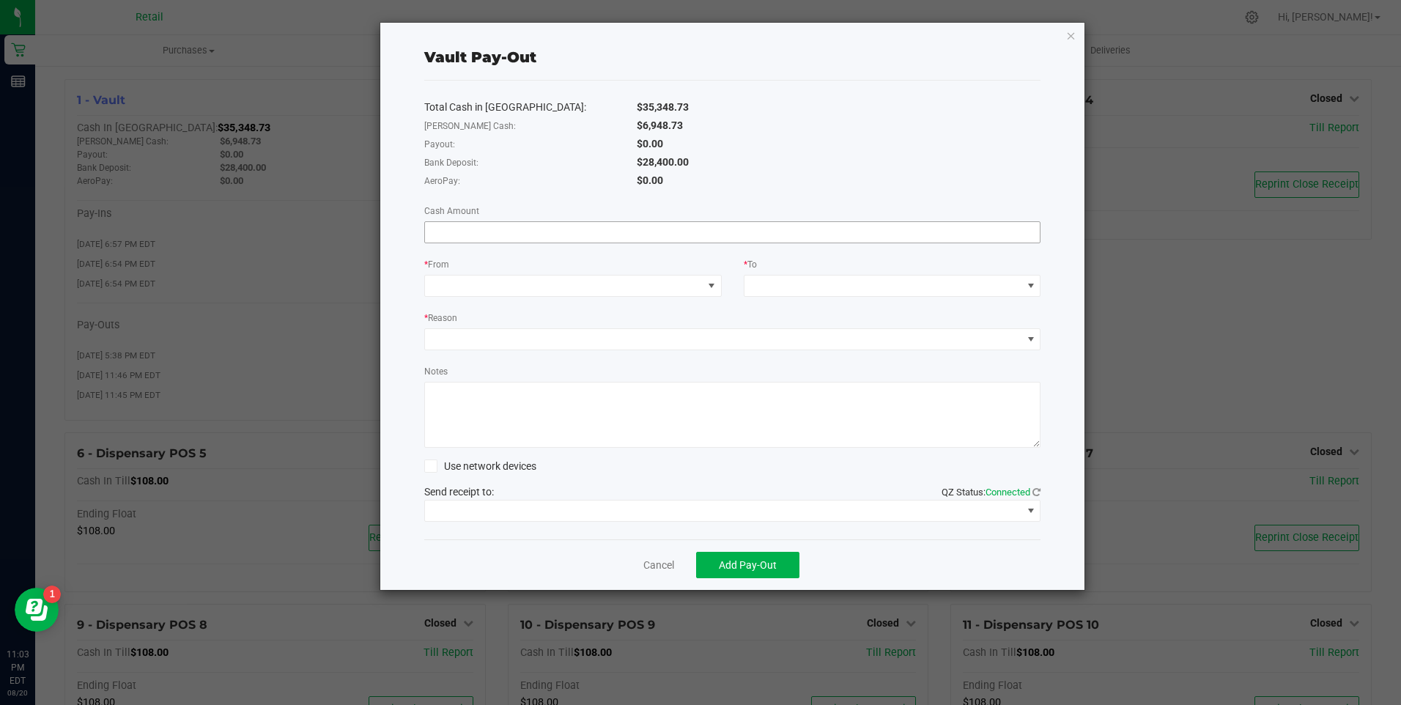
click at [492, 226] on input at bounding box center [733, 232] width 616 height 21
type input "$28,400.00"
click at [530, 275] on span at bounding box center [573, 286] width 298 height 22
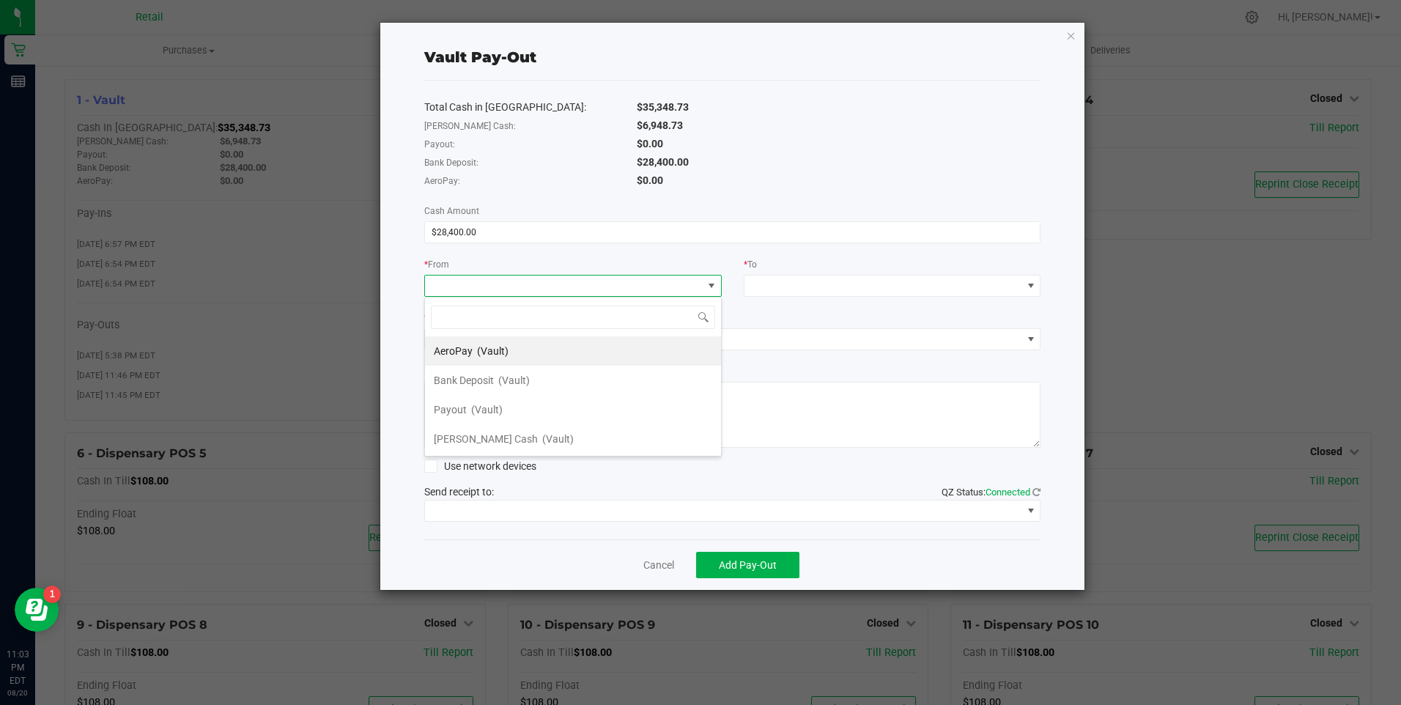
scroll to position [22, 298]
drag, startPoint x: 486, startPoint y: 380, endPoint x: 626, endPoint y: 349, distance: 143.5
click at [492, 380] on span "Bank Deposit" at bounding box center [464, 380] width 60 height 12
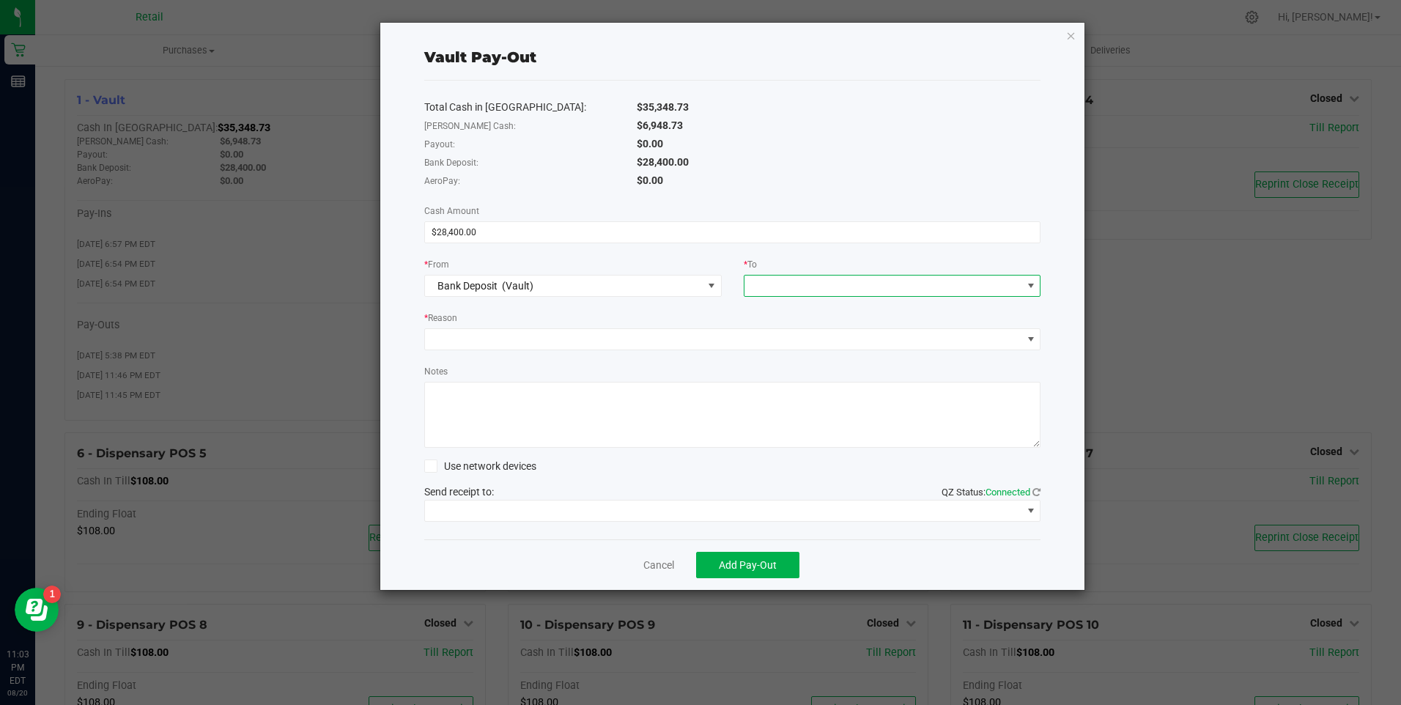
click at [775, 288] on span at bounding box center [884, 286] width 278 height 21
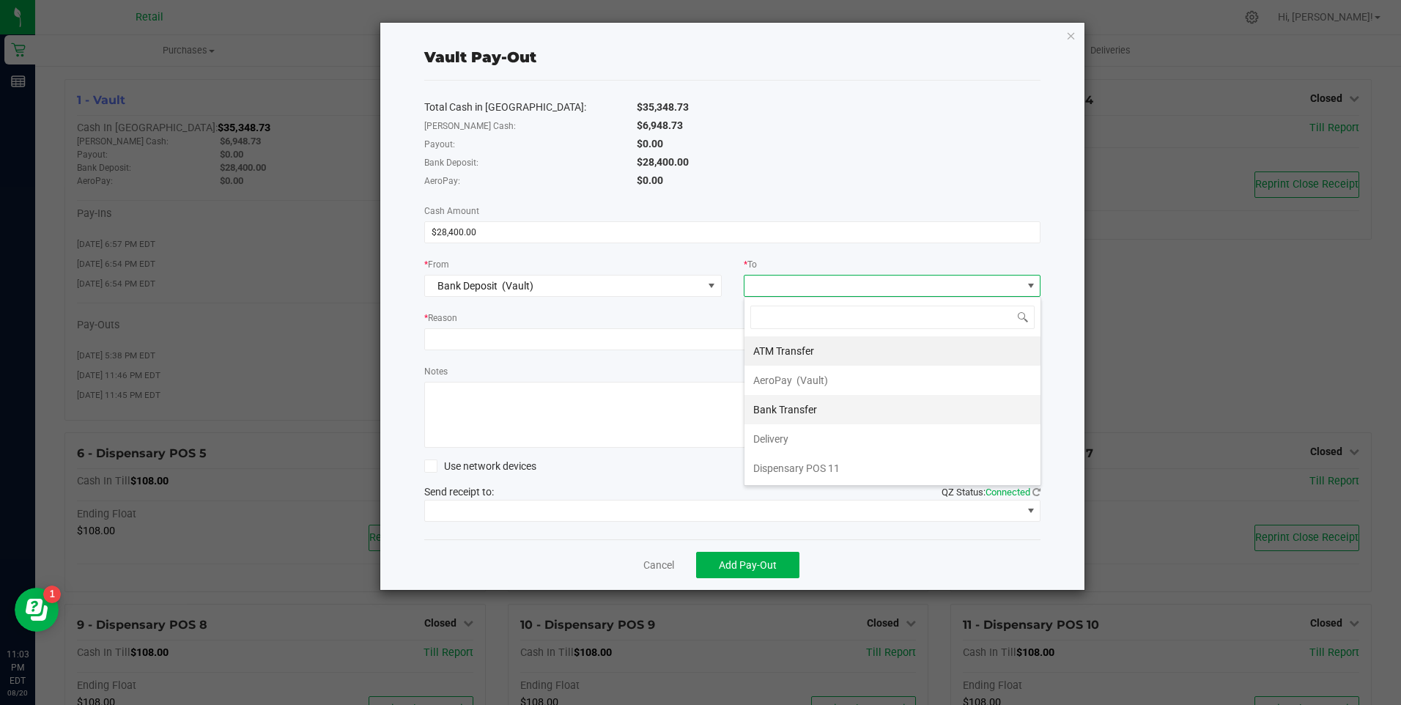
click at [790, 413] on span "Bank Transfer" at bounding box center [785, 410] width 64 height 12
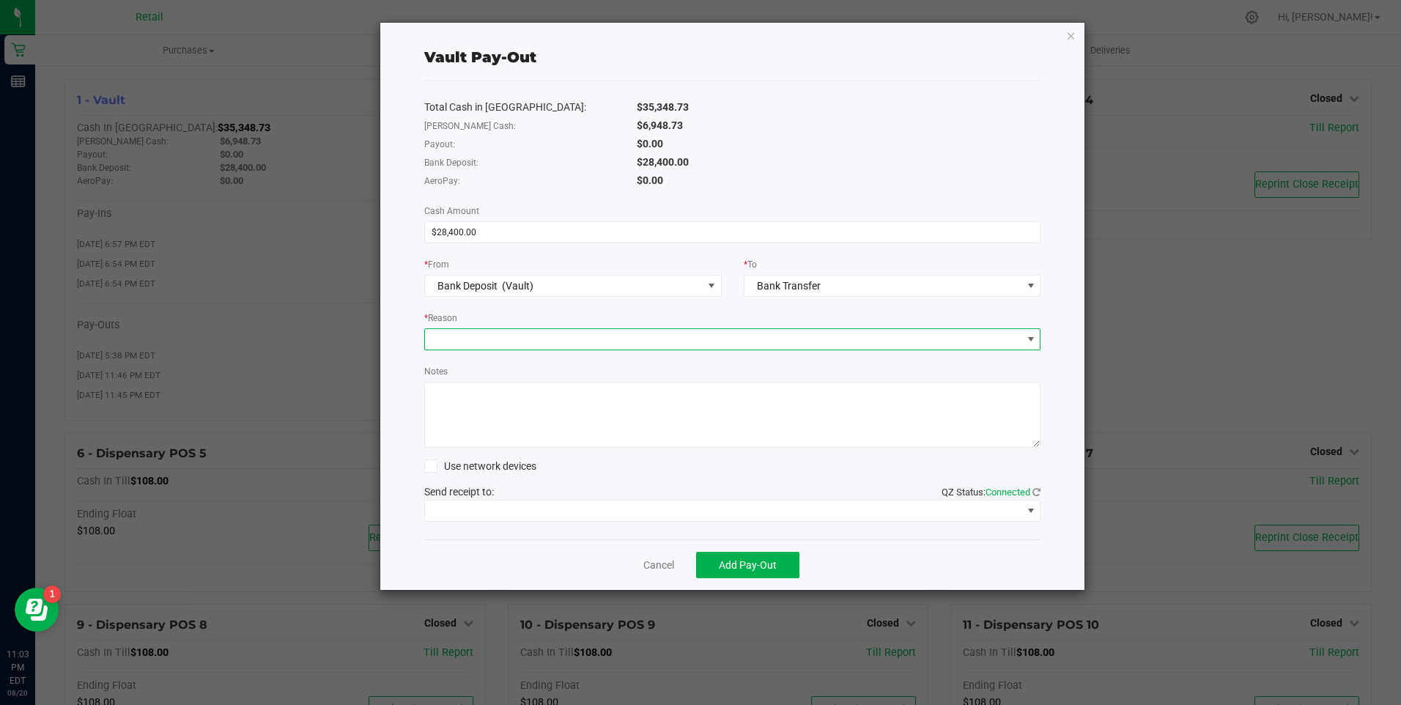
click at [510, 337] on span at bounding box center [723, 339] width 597 height 21
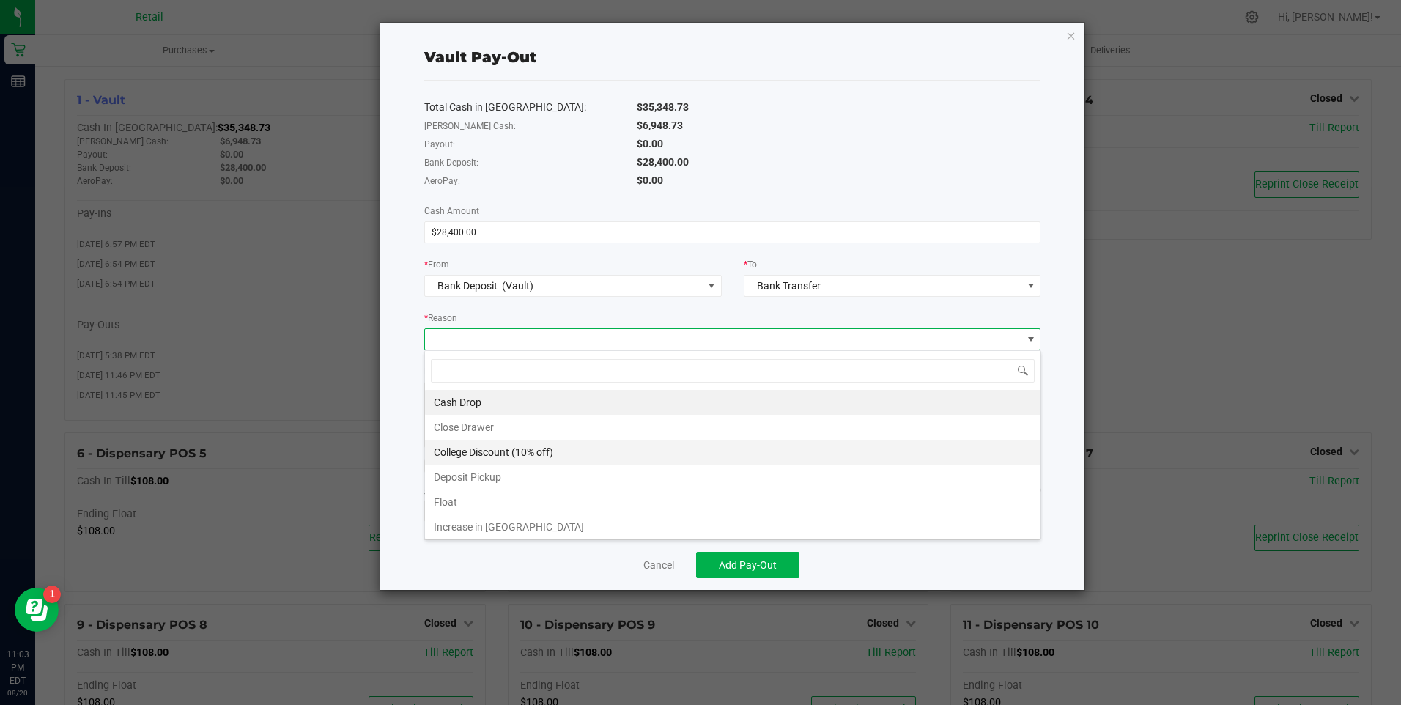
scroll to position [22, 616]
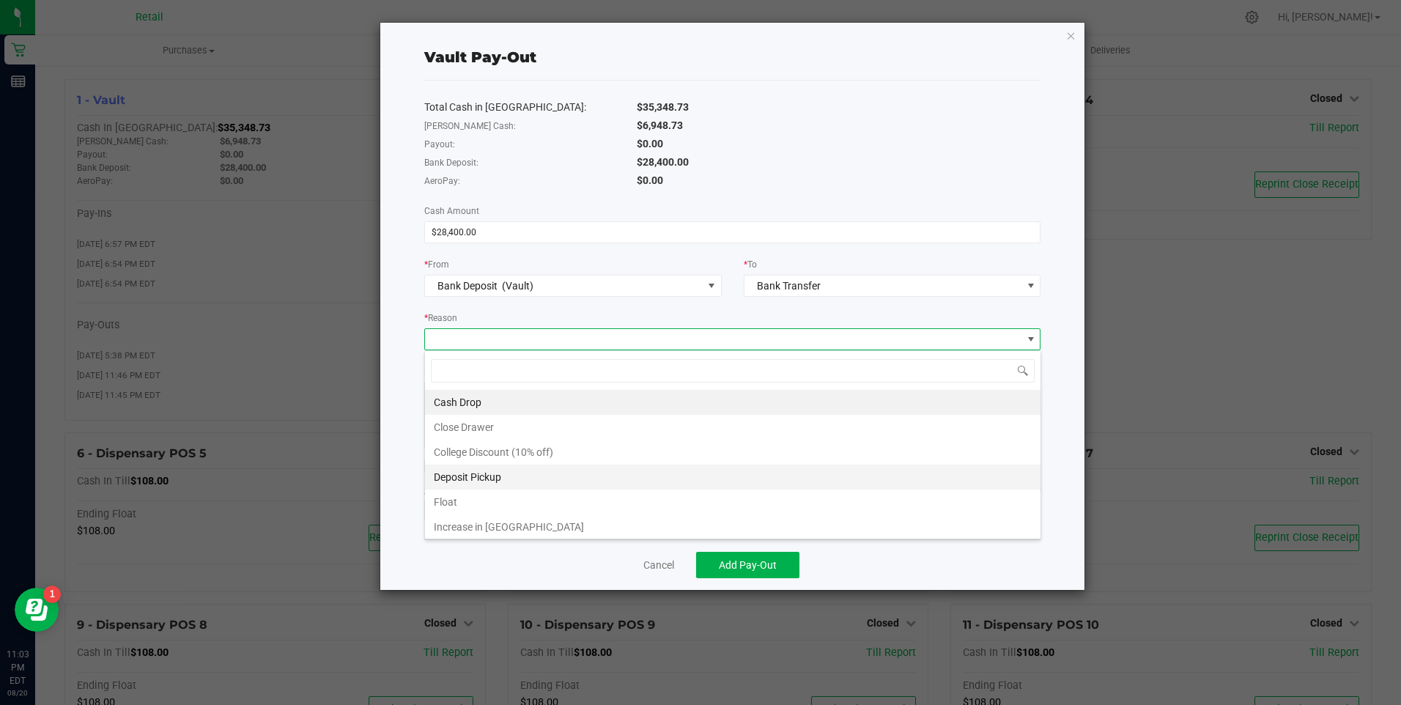
click at [472, 473] on li "Deposit Pickup" at bounding box center [733, 477] width 616 height 25
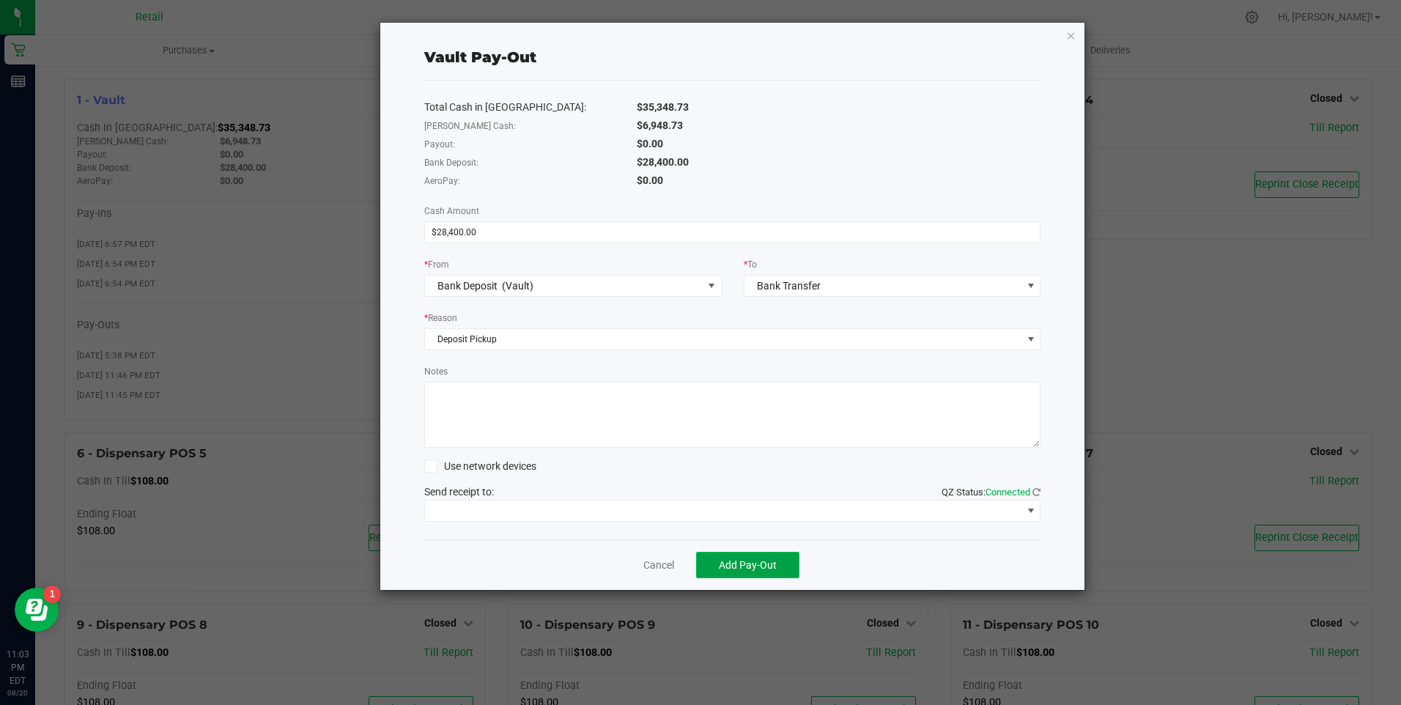
click at [745, 563] on span "Add Pay-Out" at bounding box center [748, 565] width 58 height 12
